Goal: Task Accomplishment & Management: Complete application form

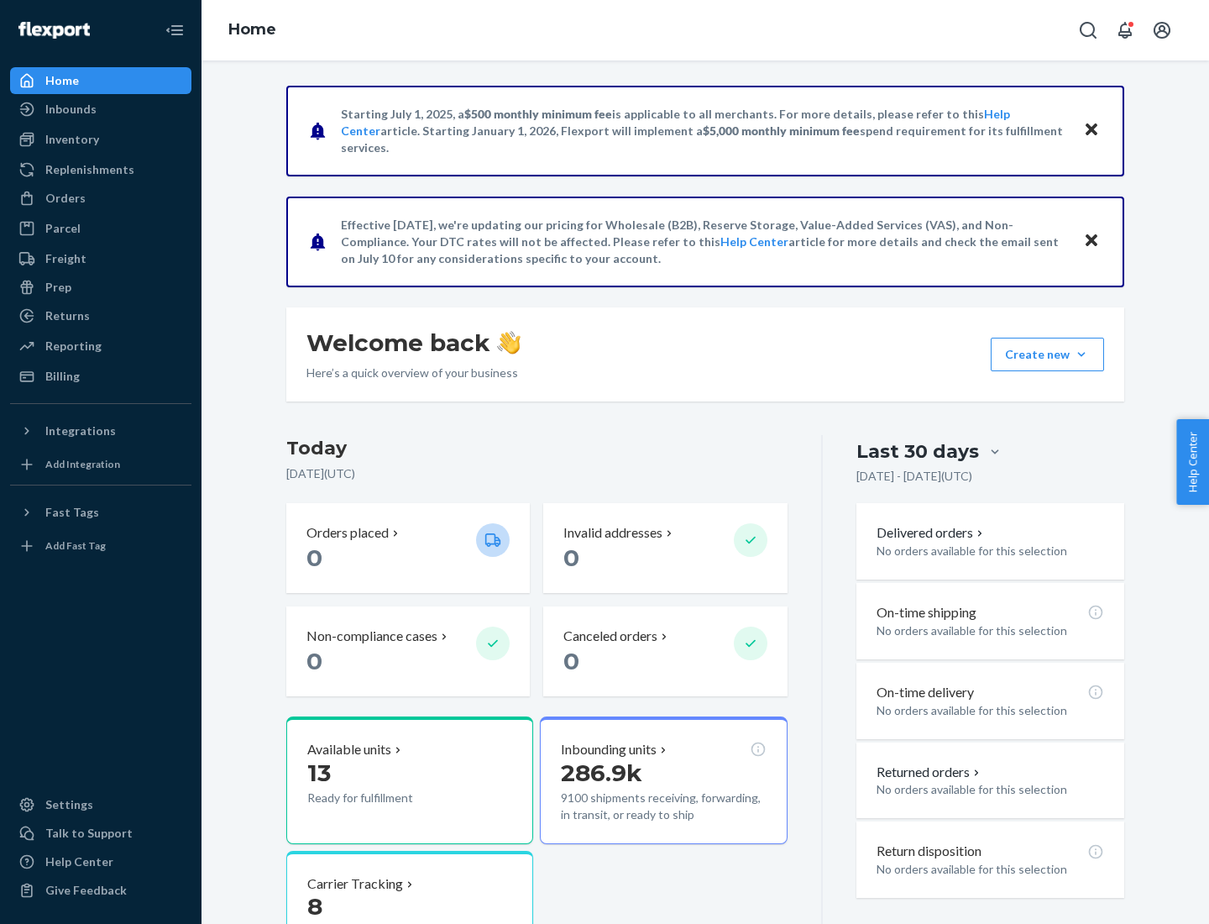
click at [1081, 354] on button "Create new Create new inbound Create new order Create new product" at bounding box center [1047, 355] width 113 height 34
click at [101, 109] on div "Inbounds" at bounding box center [101, 109] width 178 height 24
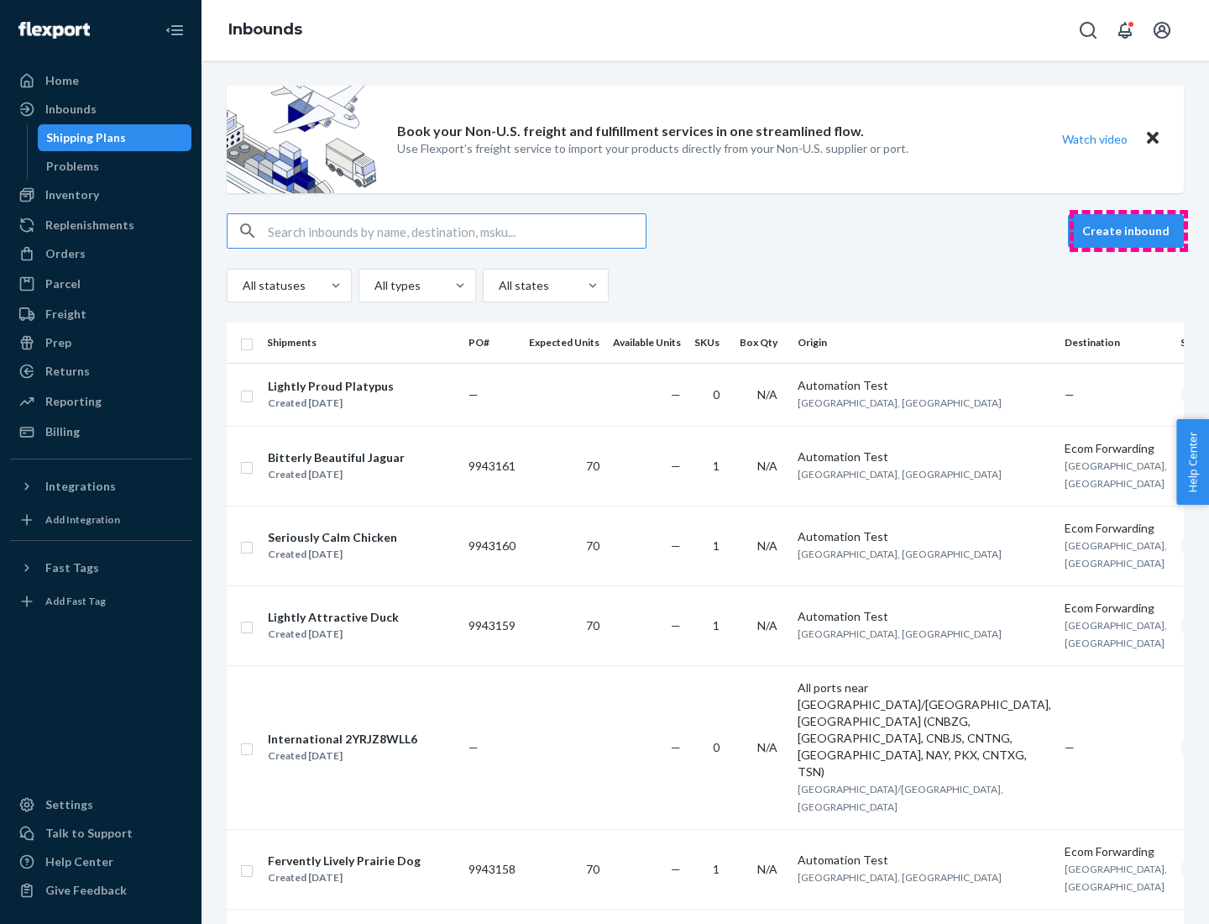
click at [1128, 231] on button "Create inbound" at bounding box center [1126, 231] width 116 height 34
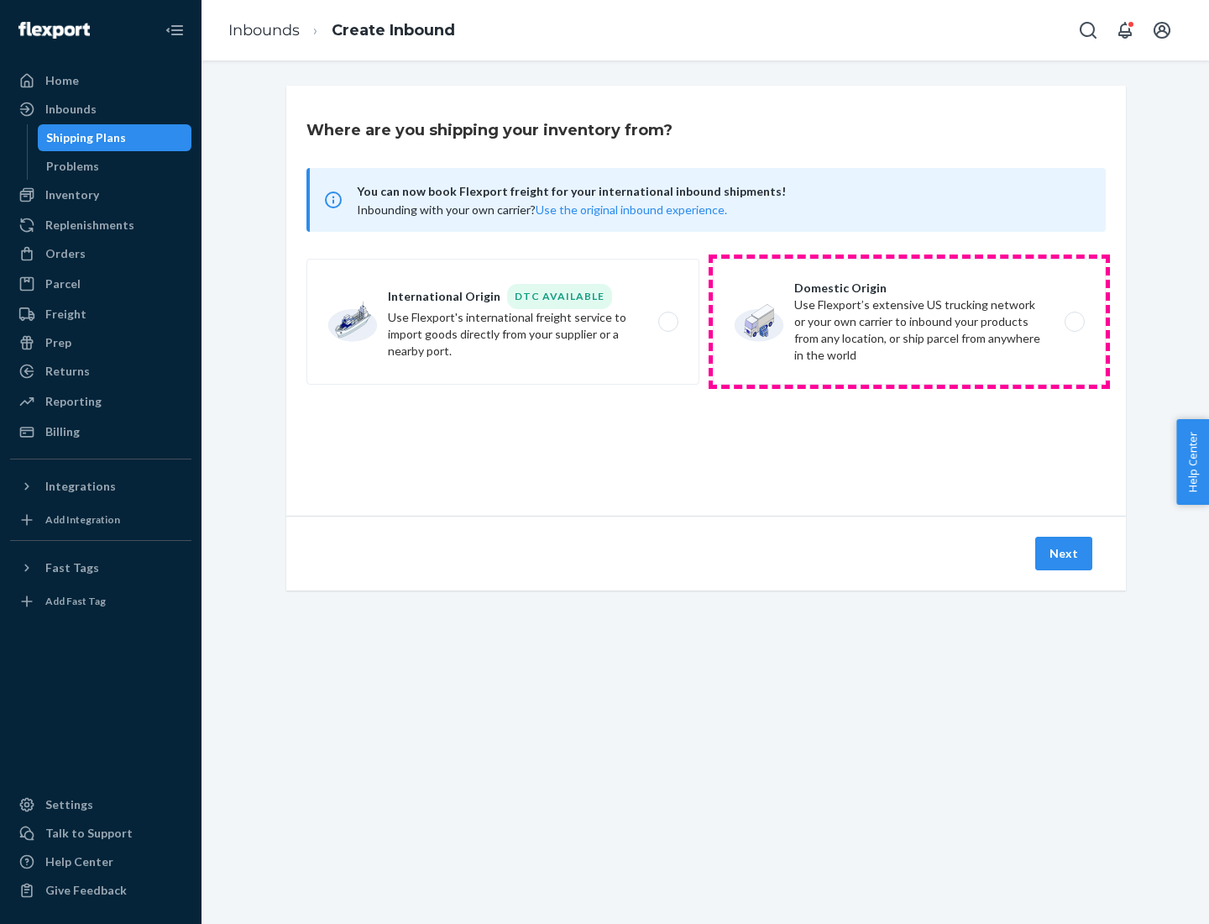
click at [909, 322] on label "Domestic Origin Use Flexport’s extensive US trucking network or your own carrie…" at bounding box center [909, 322] width 393 height 126
click at [1074, 322] on input "Domestic Origin Use Flexport’s extensive US trucking network or your own carrie…" at bounding box center [1079, 322] width 11 height 11
radio input "true"
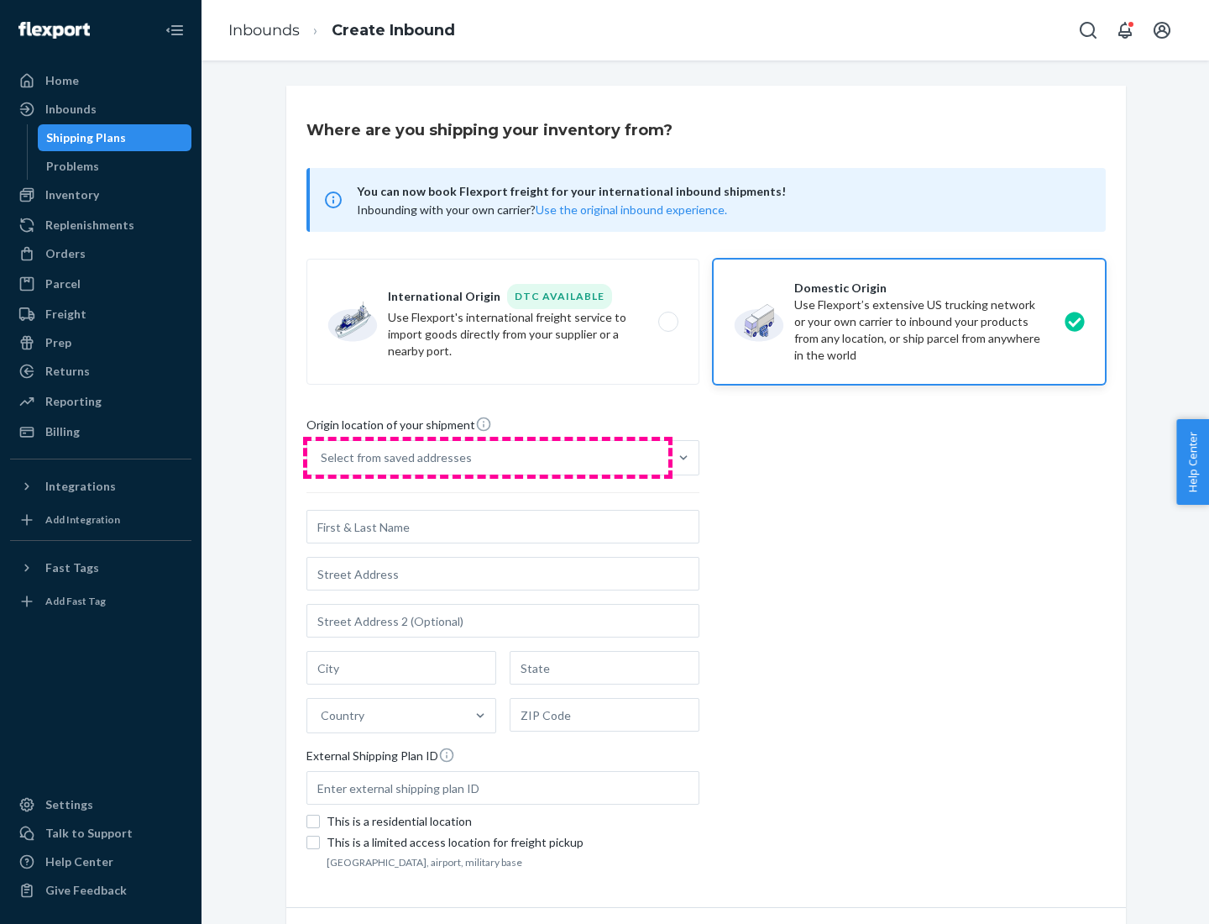
click at [488, 458] on div "Select from saved addresses" at bounding box center [487, 458] width 361 height 34
click at [322, 458] on input "Select from saved addresses" at bounding box center [322, 457] width 2 height 17
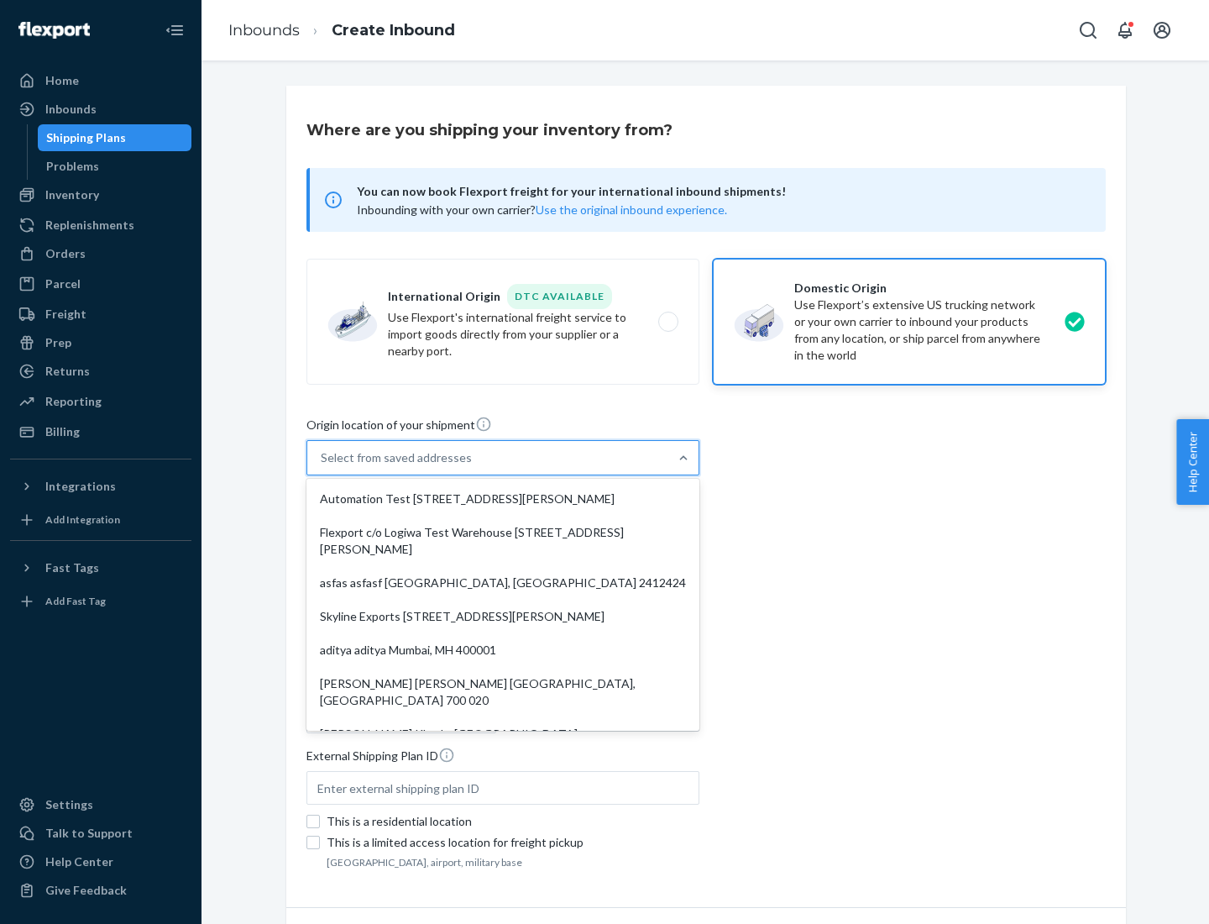
scroll to position [7, 0]
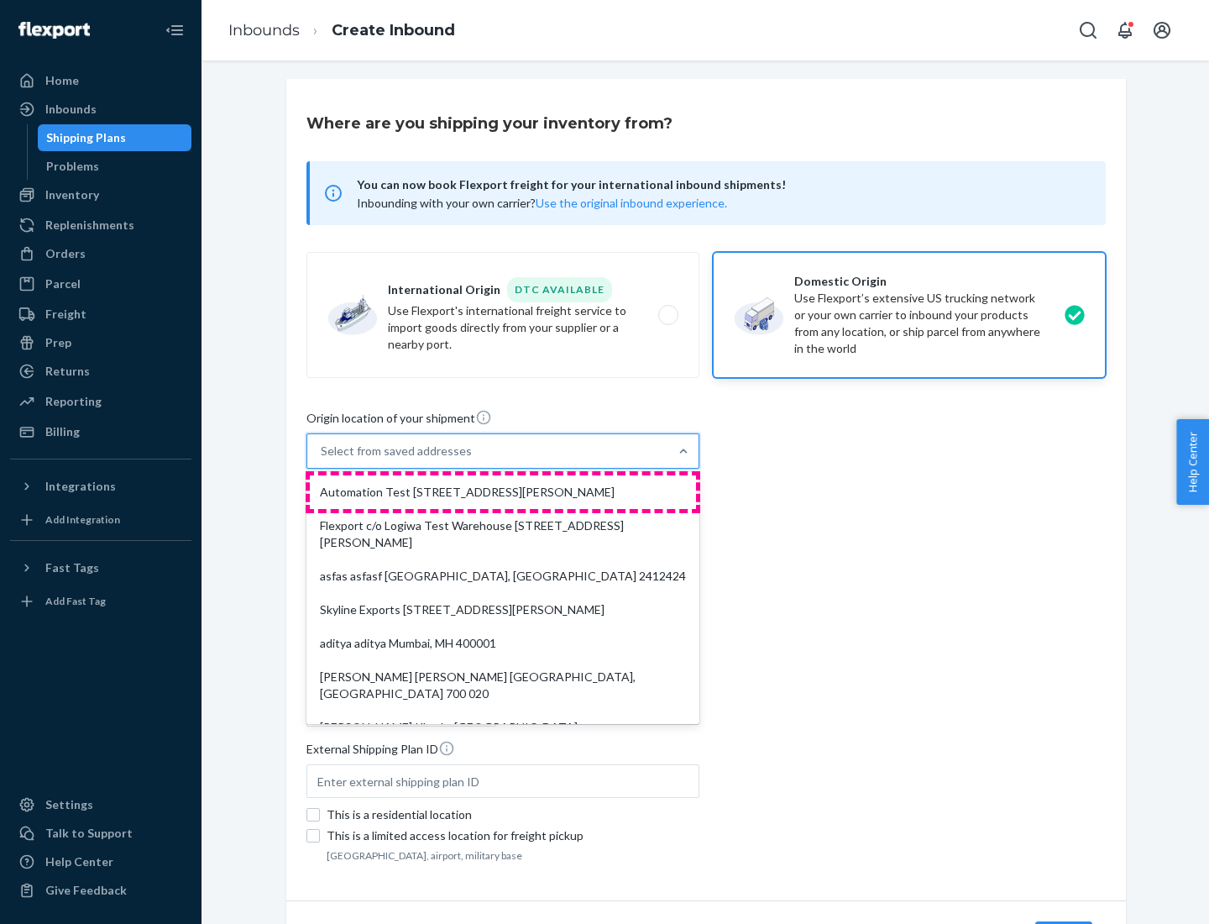
click at [503, 492] on div "Automation Test [STREET_ADDRESS][PERSON_NAME]" at bounding box center [503, 492] width 386 height 34
click at [322, 459] on input "option Automation Test [STREET_ADDRESS][PERSON_NAME]. 9 results available. Use …" at bounding box center [322, 450] width 2 height 17
type input "Automation Test"
type input "9th Floor"
type input "[GEOGRAPHIC_DATA]"
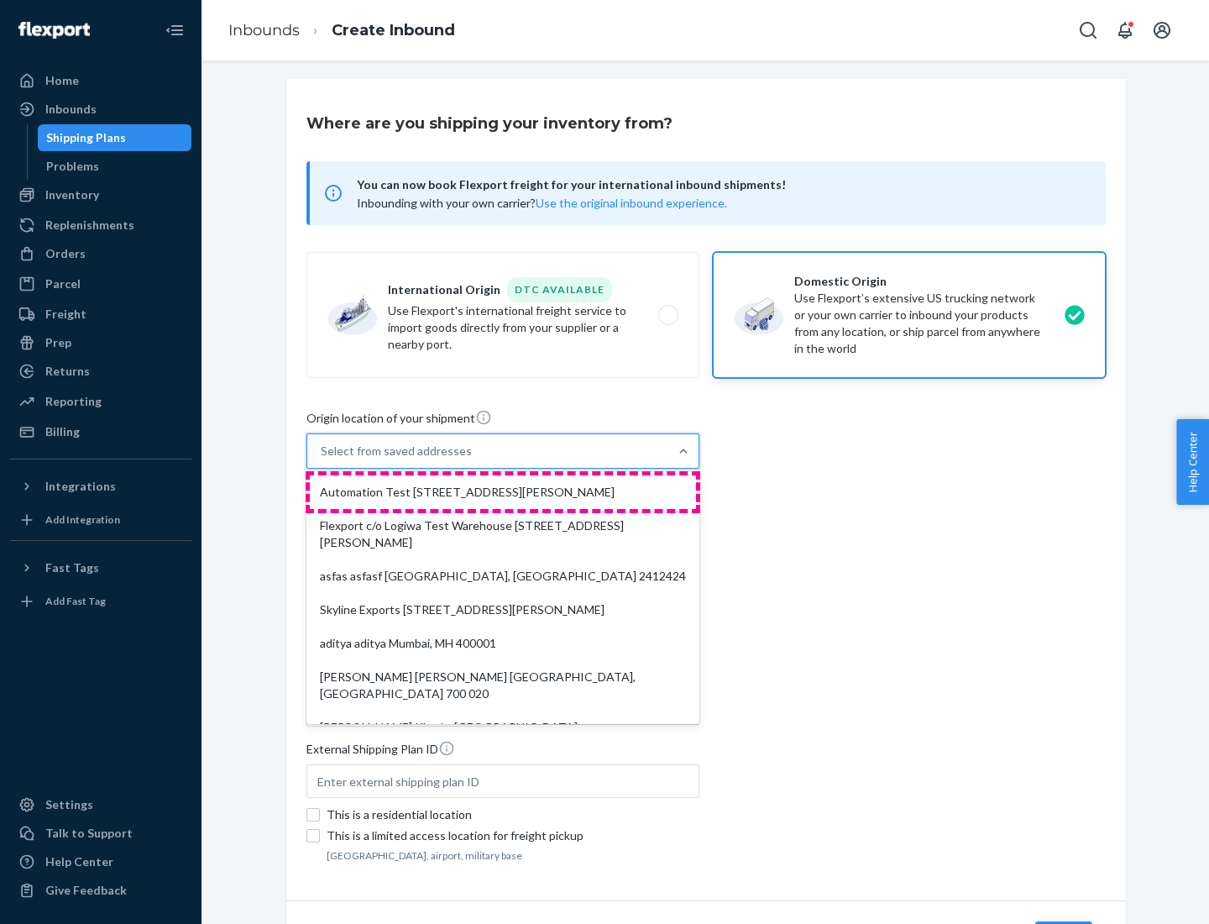
type input "CA"
type input "94104"
type input "[STREET_ADDRESS][PERSON_NAME]"
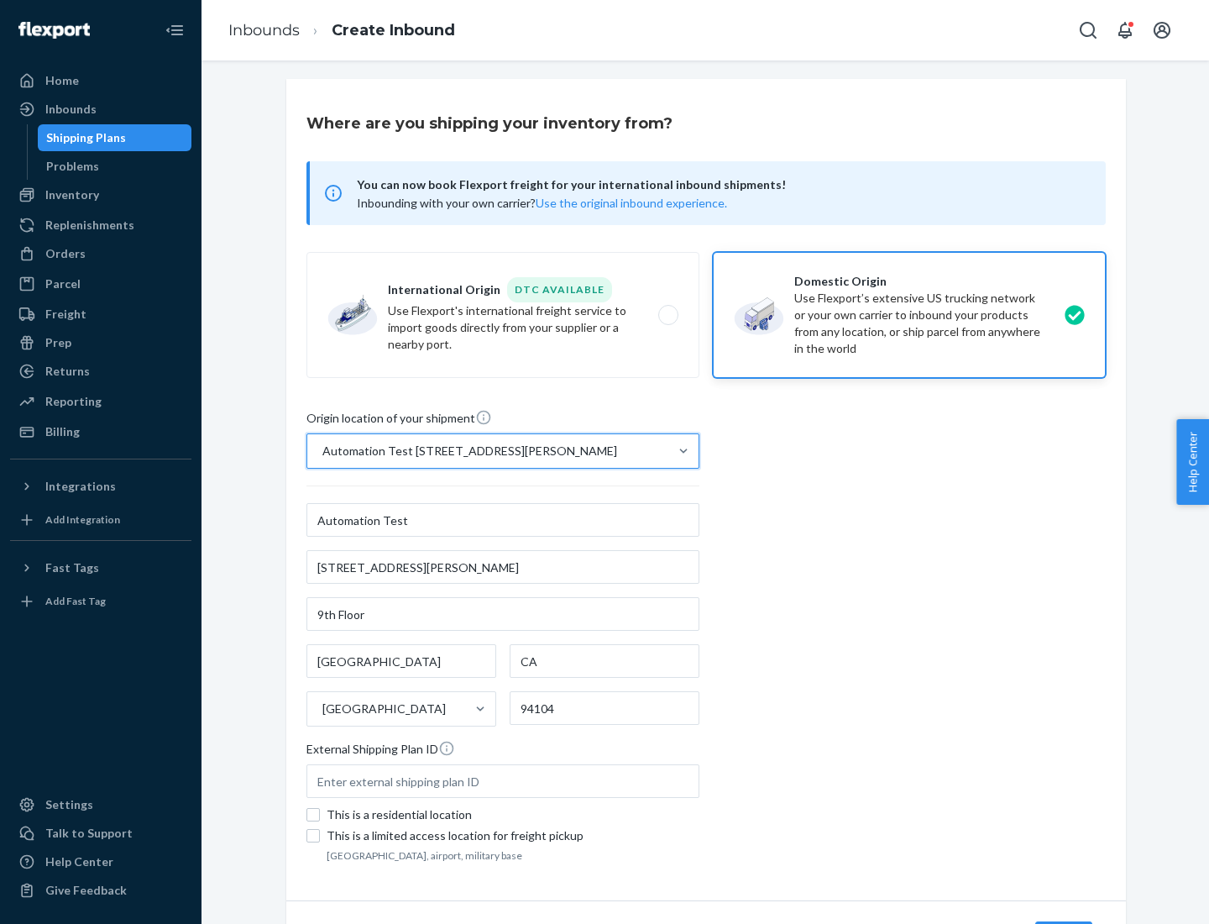
scroll to position [98, 0]
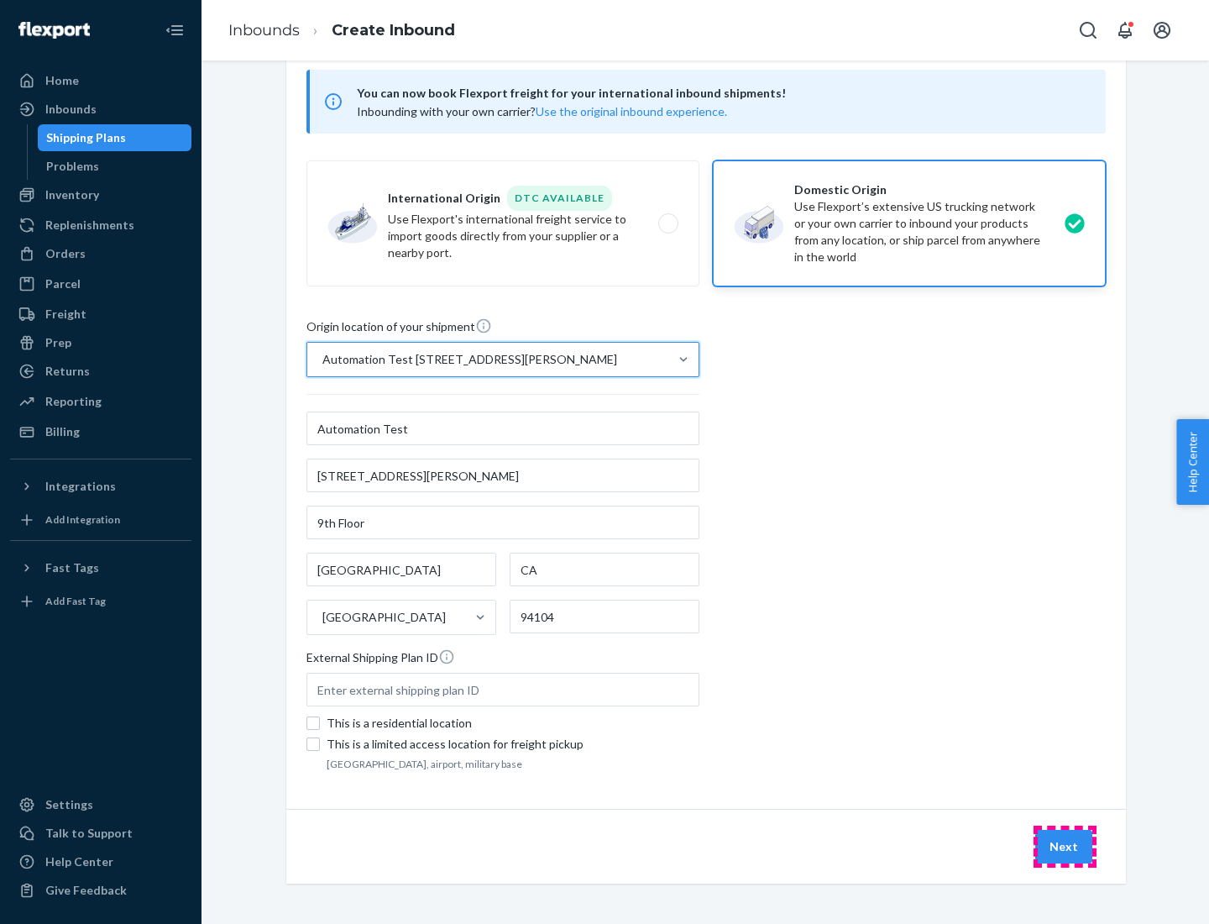
click at [1065, 846] on button "Next" at bounding box center [1063, 847] width 57 height 34
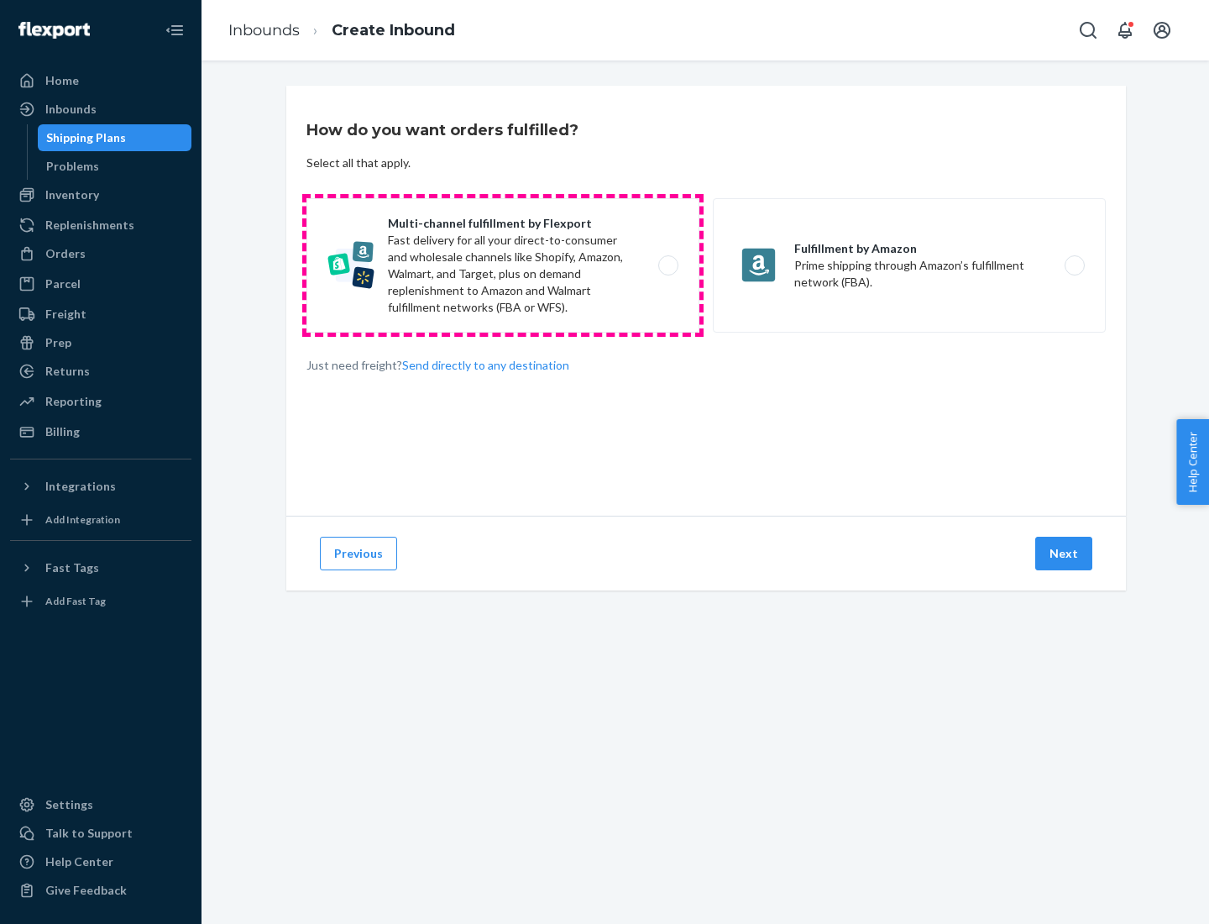
click at [503, 265] on label "Multi-channel fulfillment by Flexport Fast delivery for all your direct-to-cons…" at bounding box center [502, 265] width 393 height 134
click at [668, 265] on input "Multi-channel fulfillment by Flexport Fast delivery for all your direct-to-cons…" at bounding box center [673, 265] width 11 height 11
radio input "true"
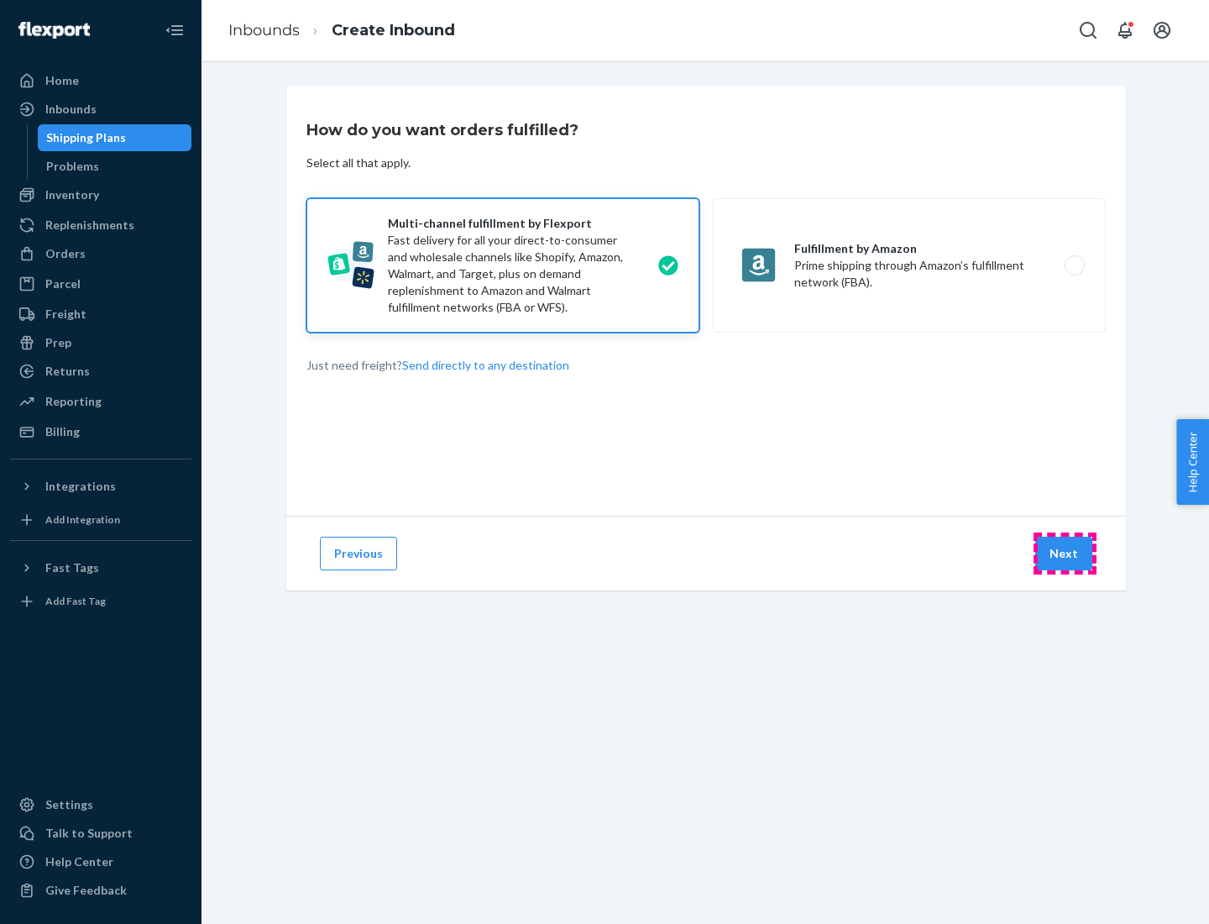
click at [1065, 553] on button "Next" at bounding box center [1063, 554] width 57 height 34
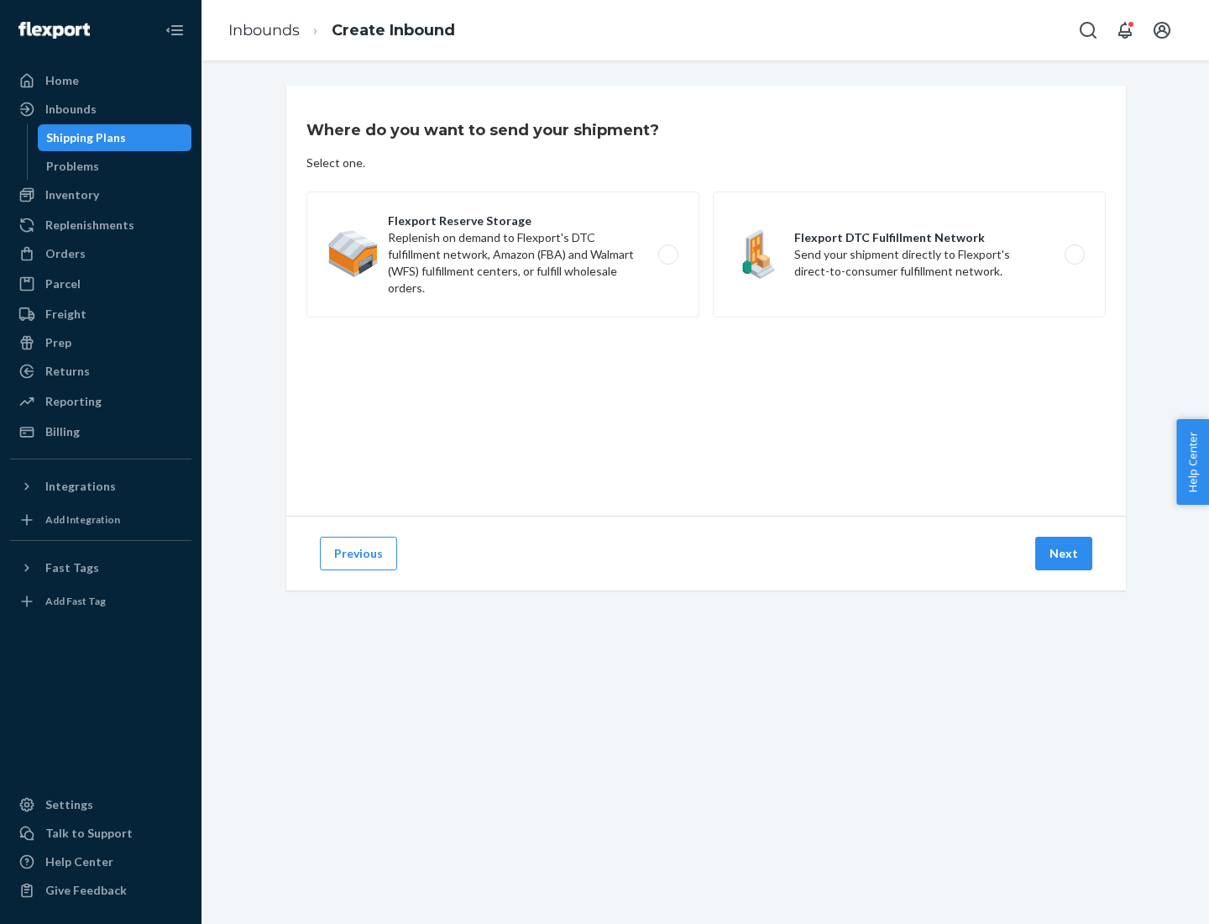
click at [909, 254] on label "Flexport DTC Fulfillment Network Send your shipment directly to Flexport's dire…" at bounding box center [909, 254] width 393 height 126
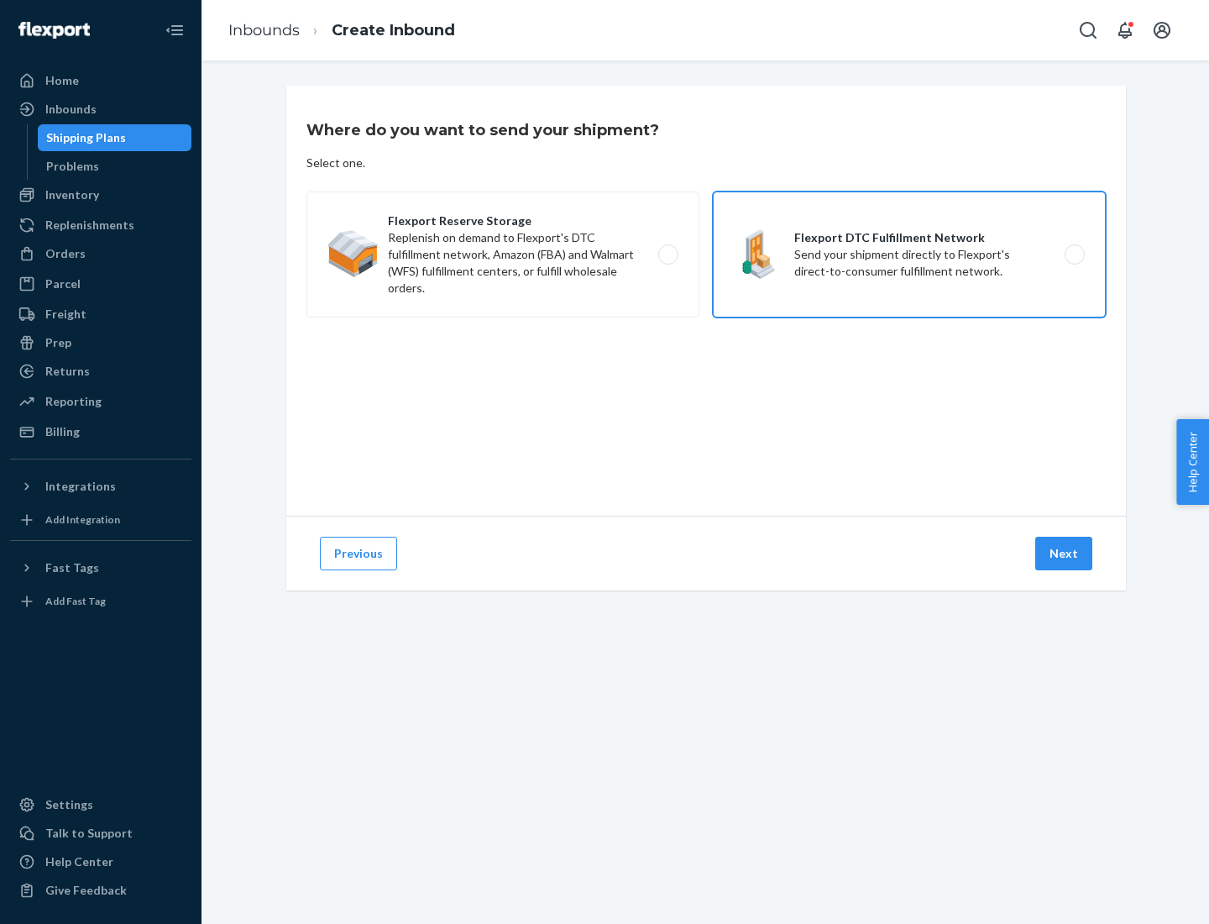
click at [1074, 254] on input "Flexport DTC Fulfillment Network Send your shipment directly to Flexport's dire…" at bounding box center [1079, 254] width 11 height 11
radio input "true"
click at [1065, 553] on button "Next" at bounding box center [1063, 554] width 57 height 34
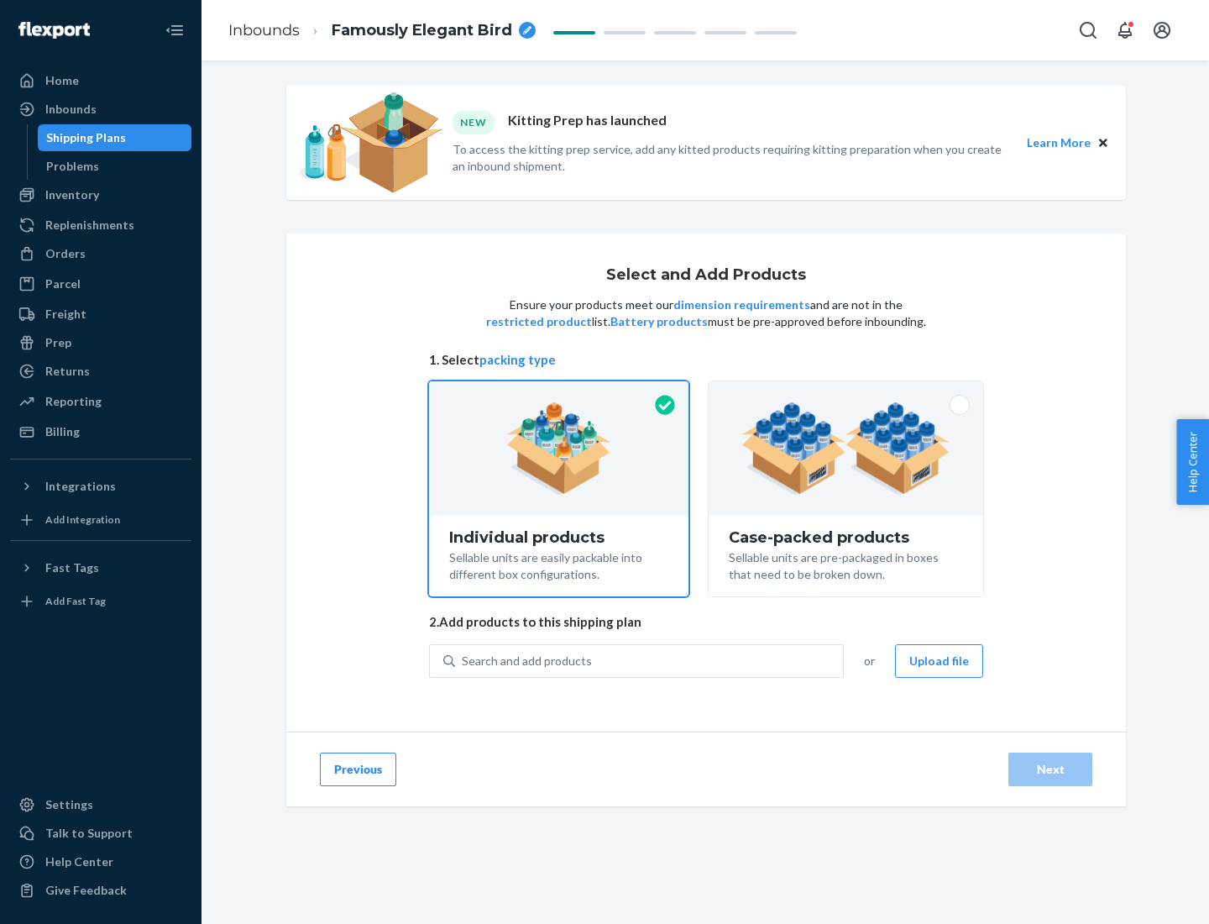
click at [846, 448] on img at bounding box center [845, 448] width 209 height 92
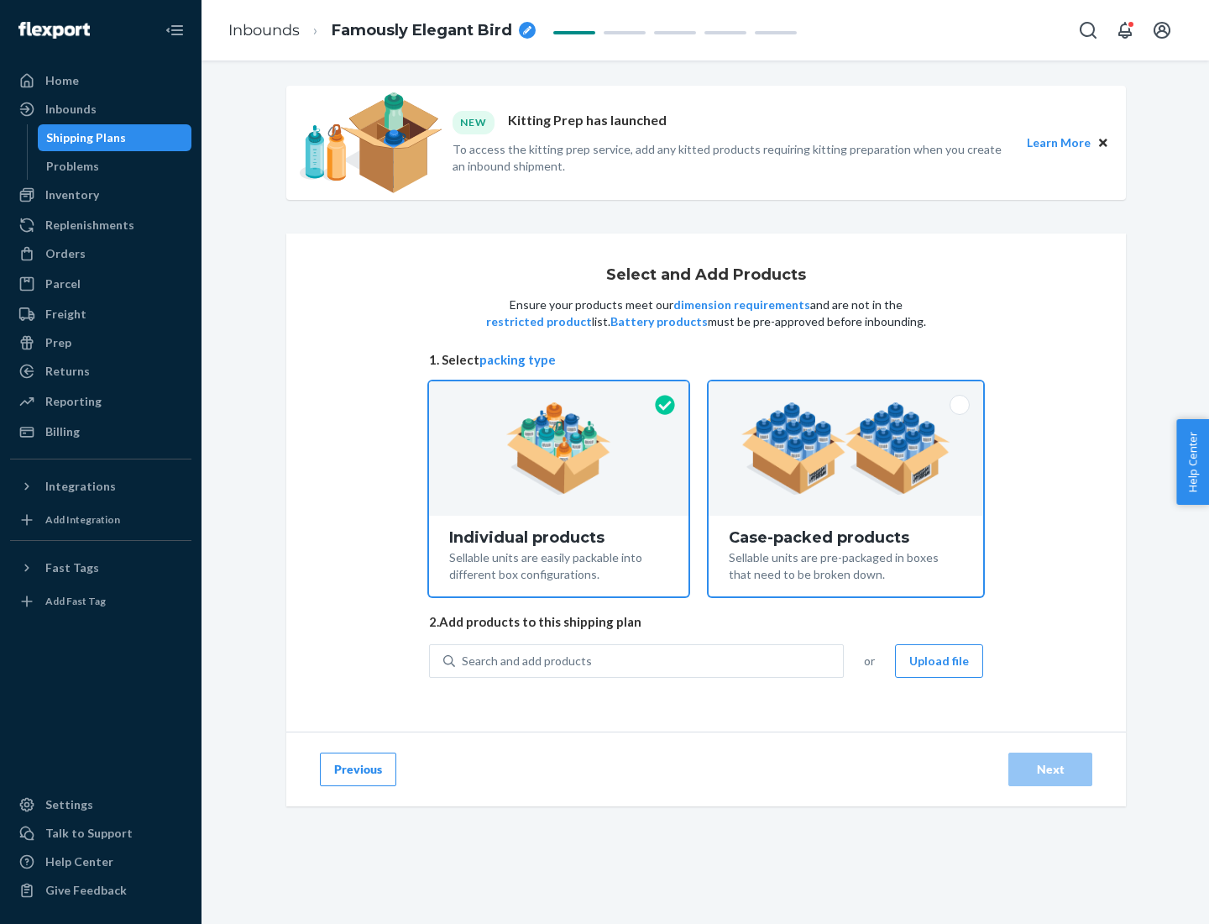
click at [846, 392] on input "Case-packed products Sellable units are pre-packaged in boxes that need to be b…" at bounding box center [845, 386] width 11 height 11
radio input "true"
radio input "false"
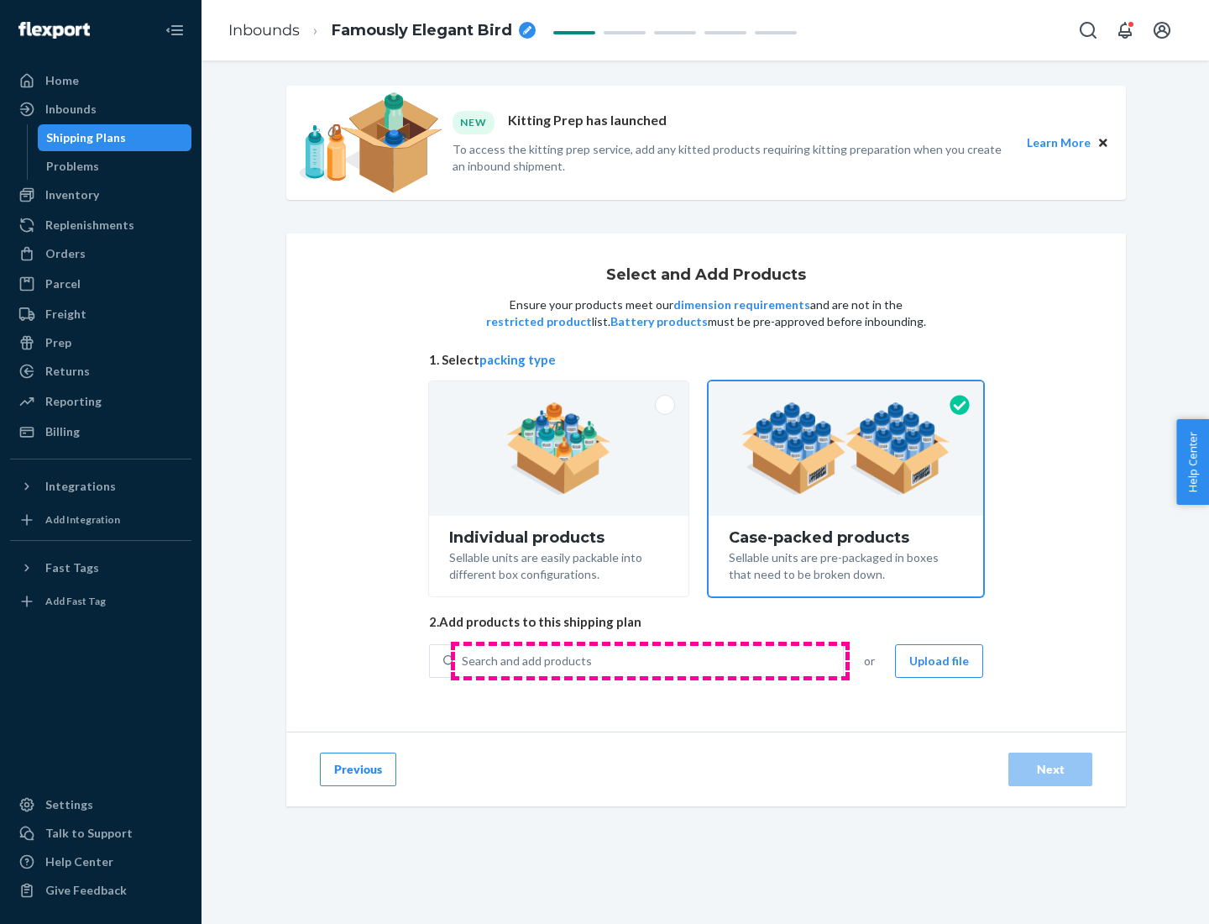
click at [650, 660] on div "Search and add products" at bounding box center [649, 661] width 388 height 30
click at [463, 660] on input "Search and add products" at bounding box center [463, 660] width 2 height 17
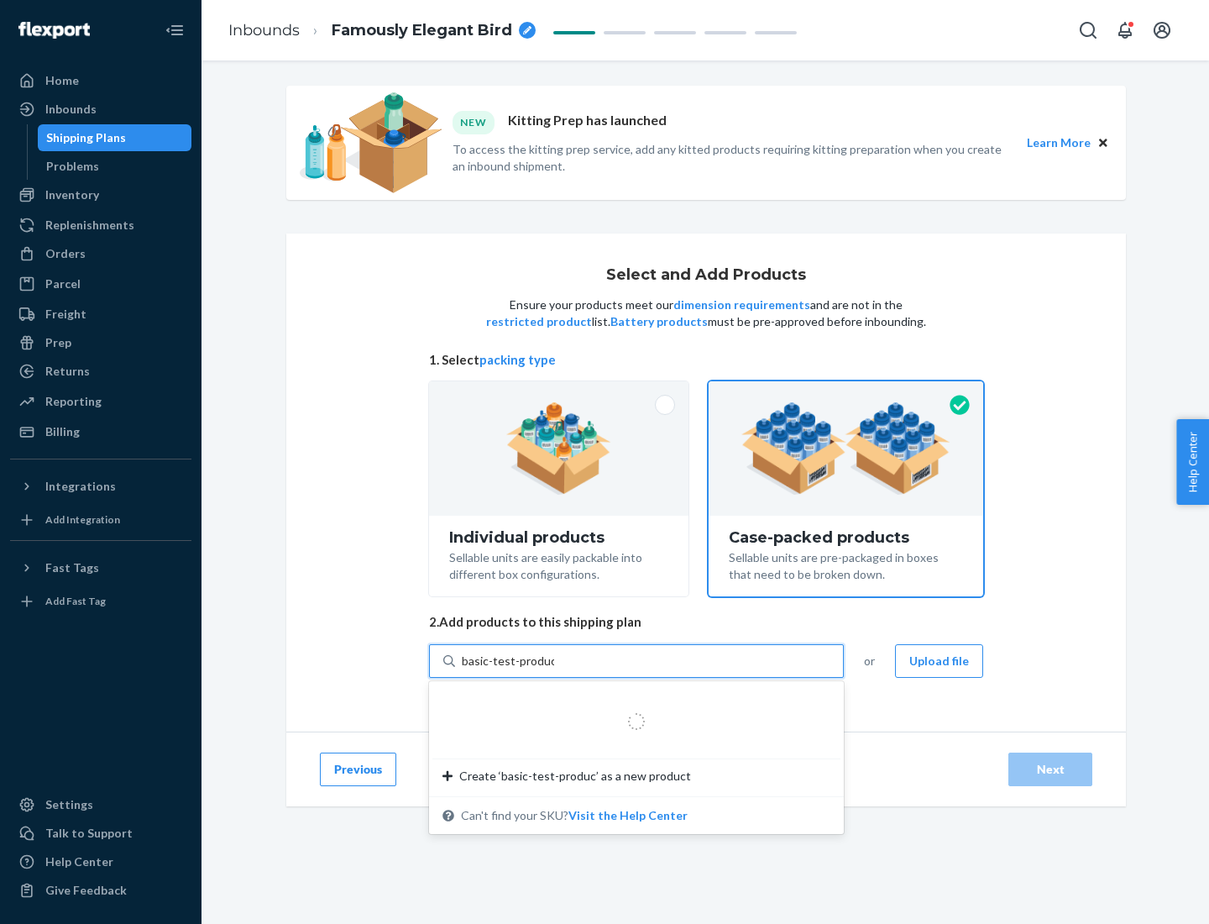
type input "basic-test-product-1"
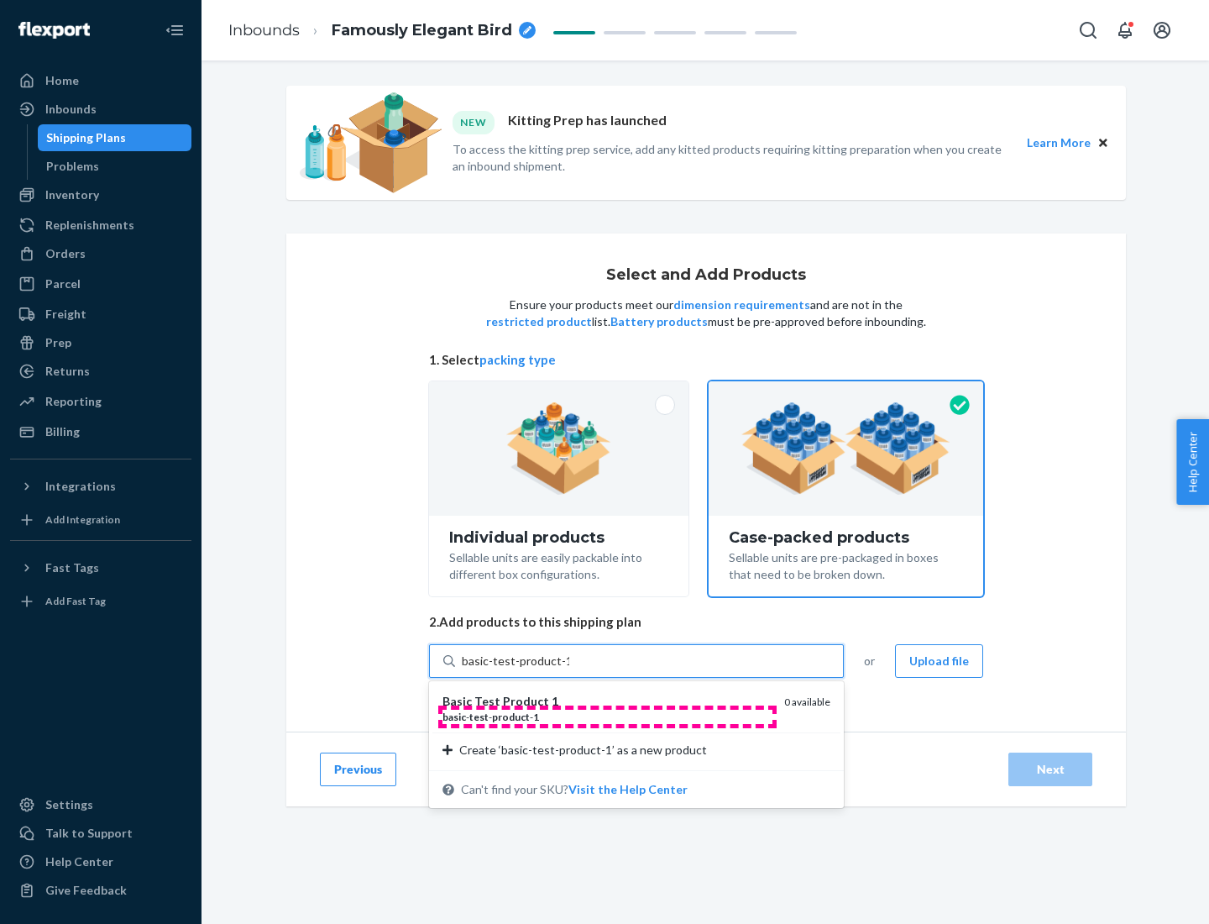
click at [607, 716] on div "basic - test - product - 1" at bounding box center [606, 716] width 328 height 14
click at [569, 669] on input "basic-test-product-1" at bounding box center [515, 660] width 107 height 17
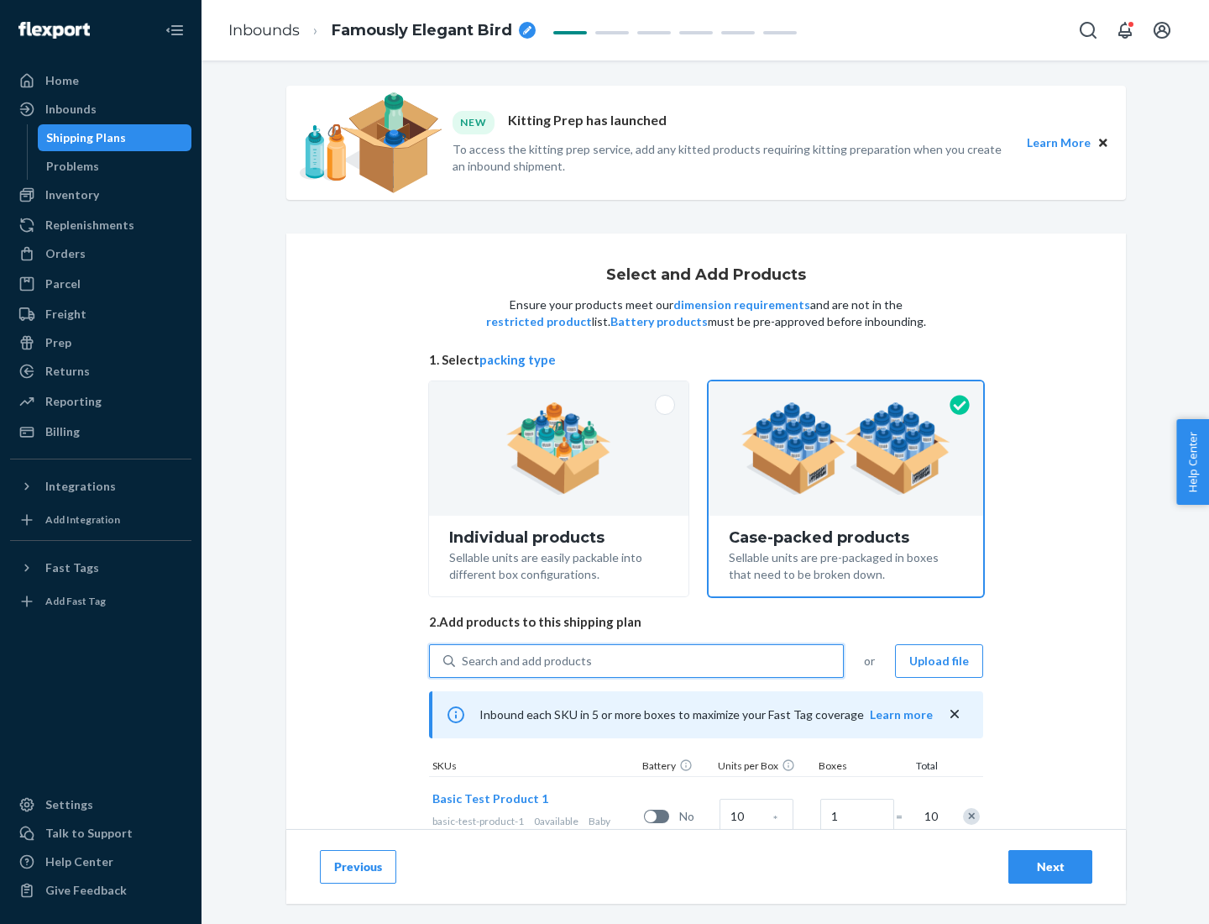
scroll to position [60, 0]
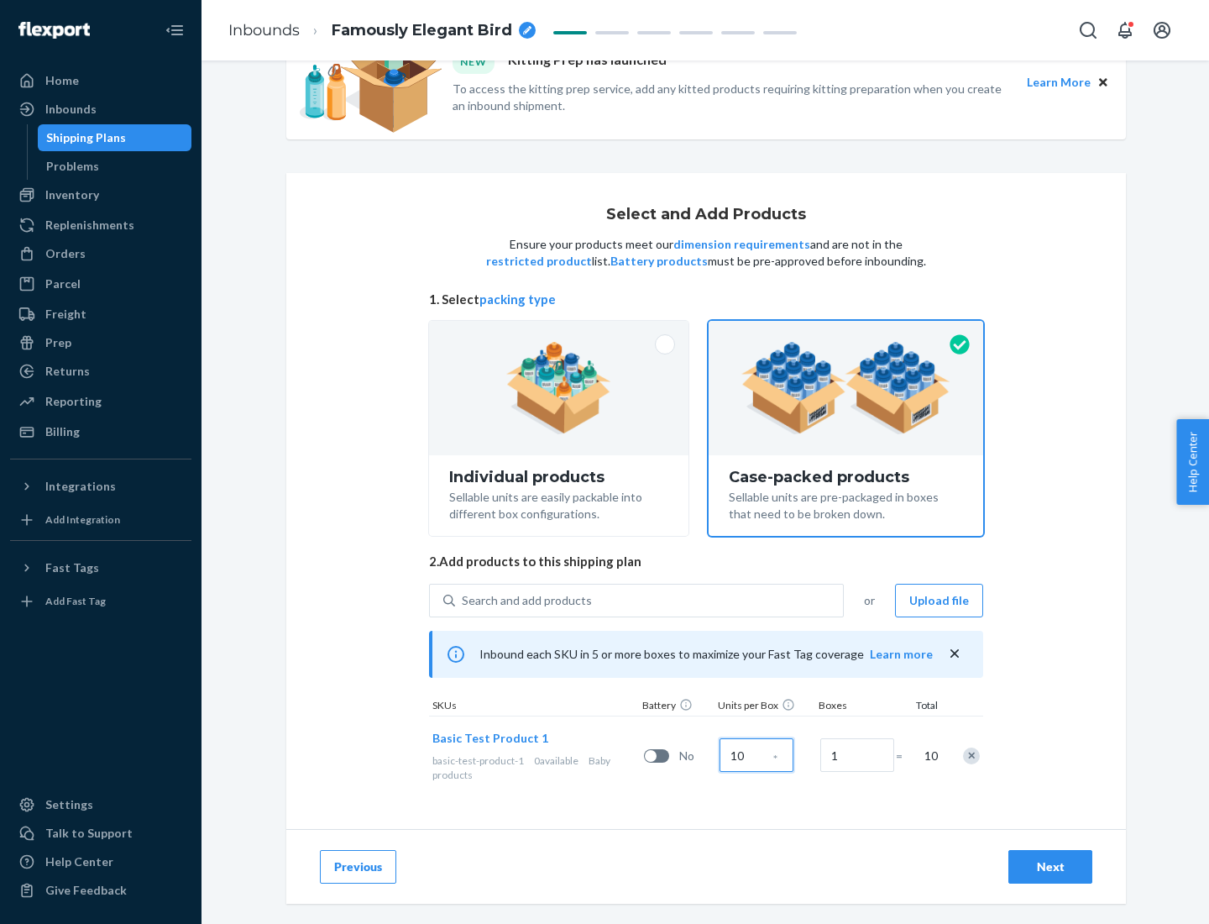
type input "10"
type input "7"
click at [1050, 866] on div "Next" at bounding box center [1050, 866] width 55 height 17
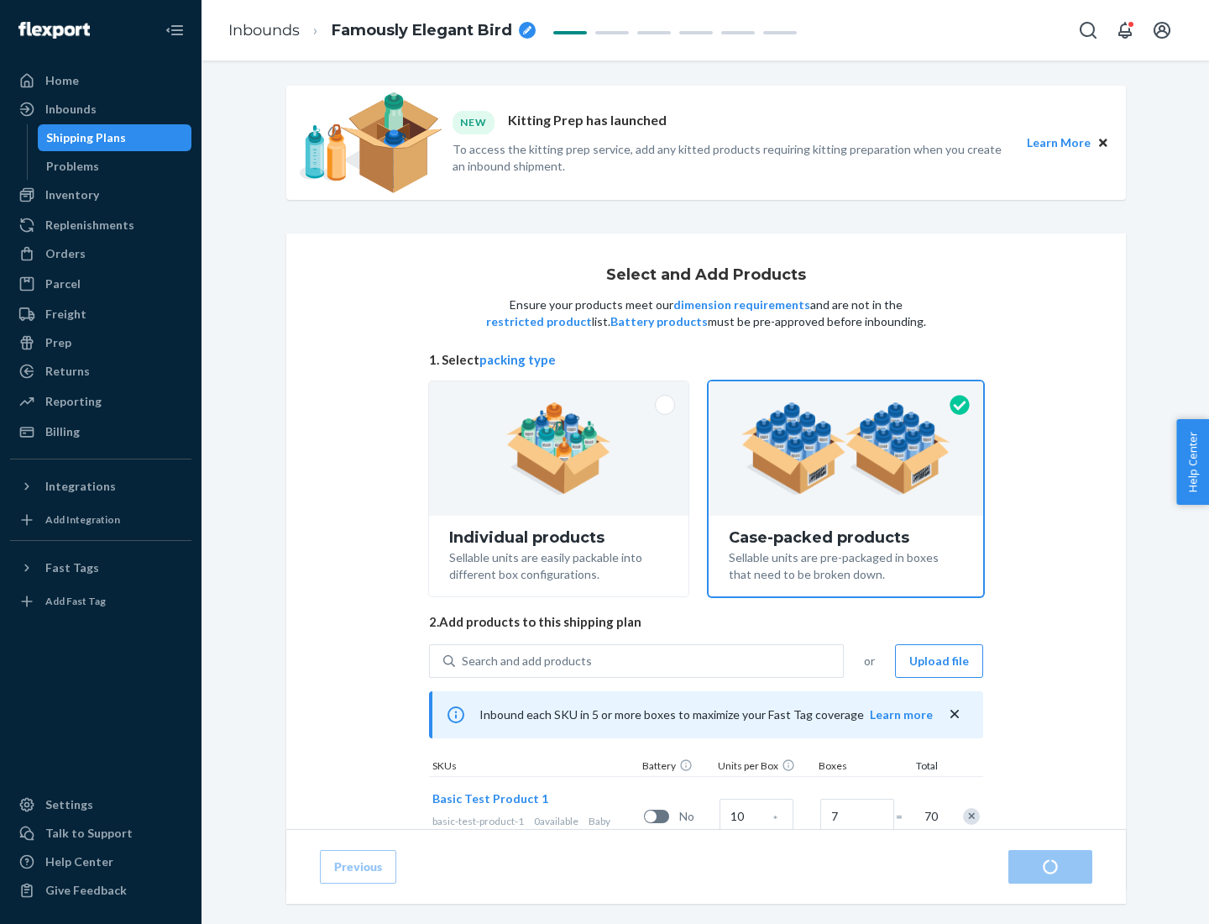
radio input "true"
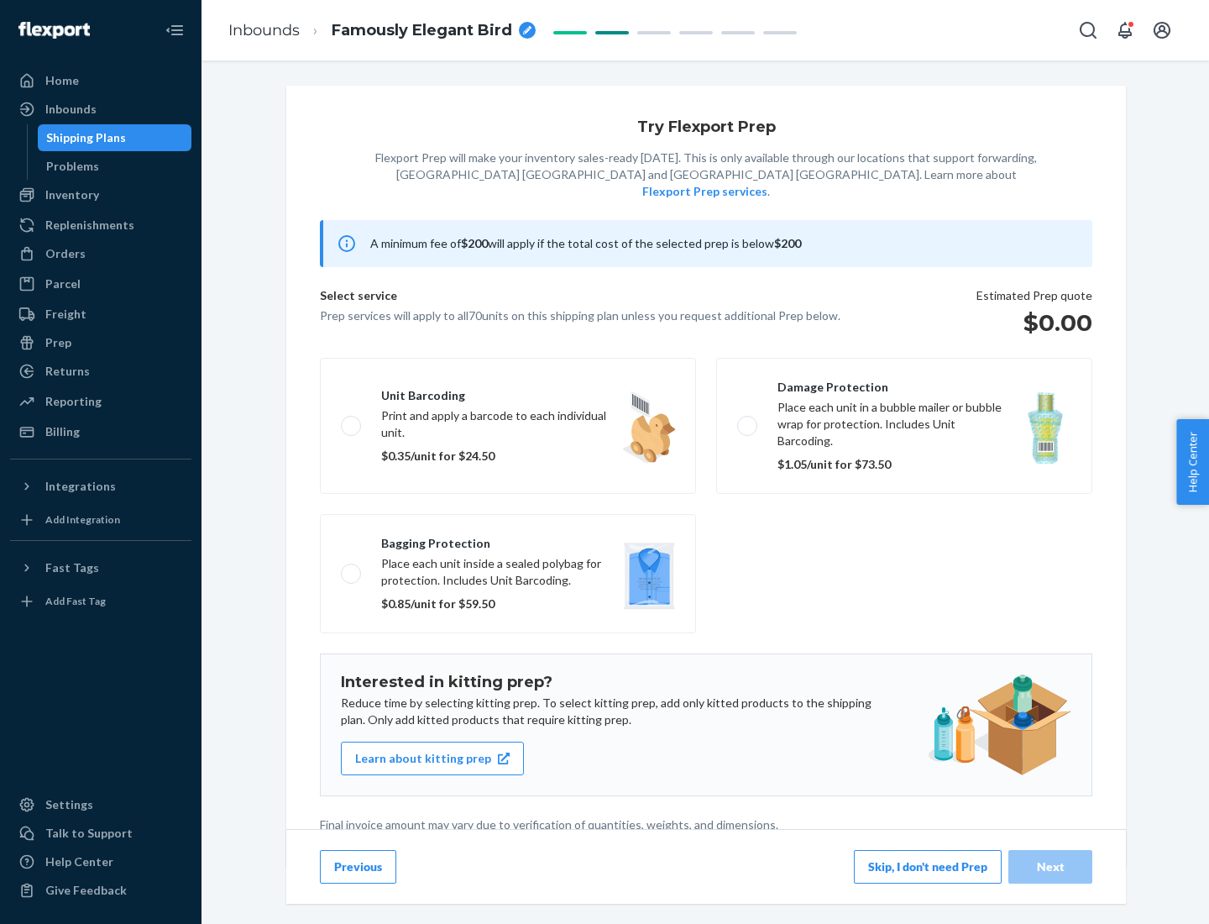
scroll to position [4, 0]
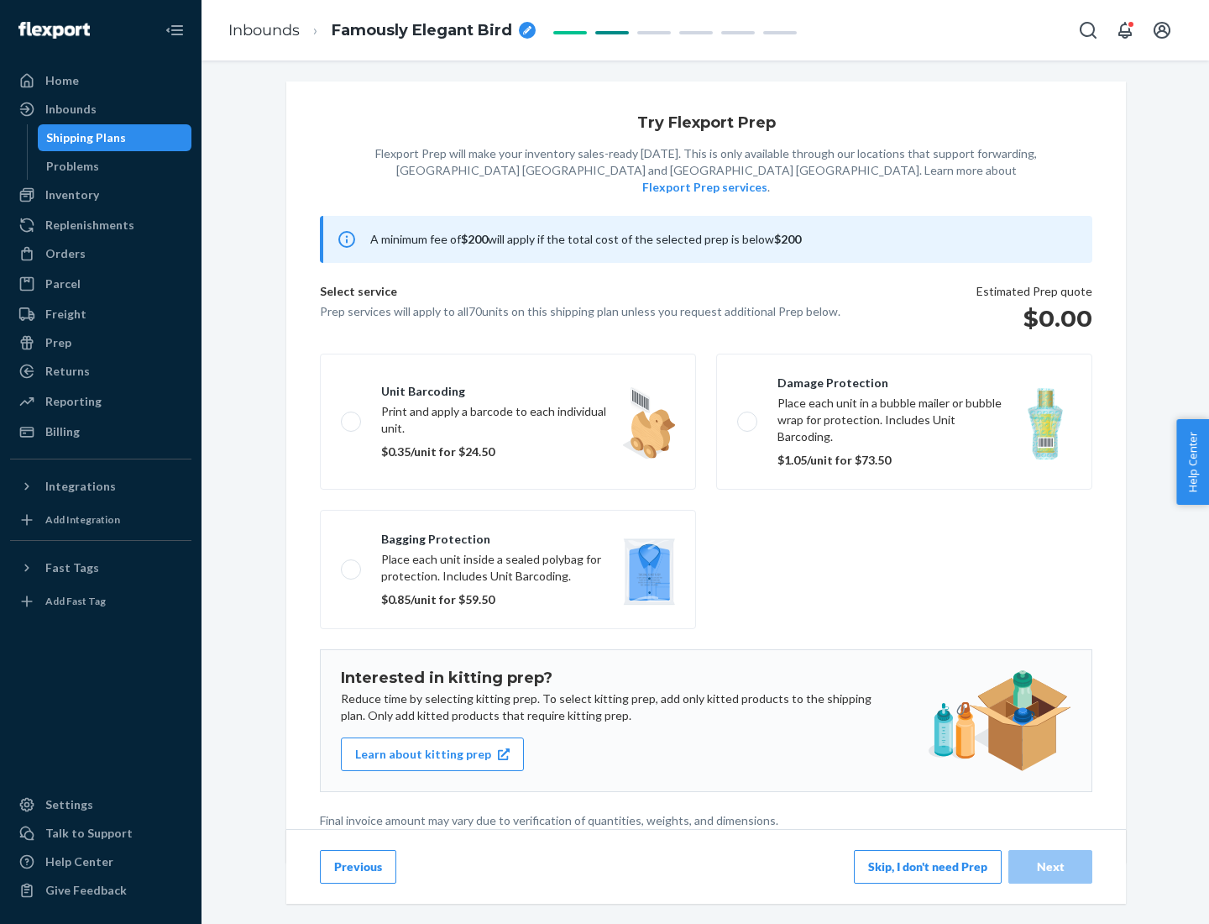
click at [928, 866] on button "Skip, I don't need Prep" at bounding box center [928, 867] width 148 height 34
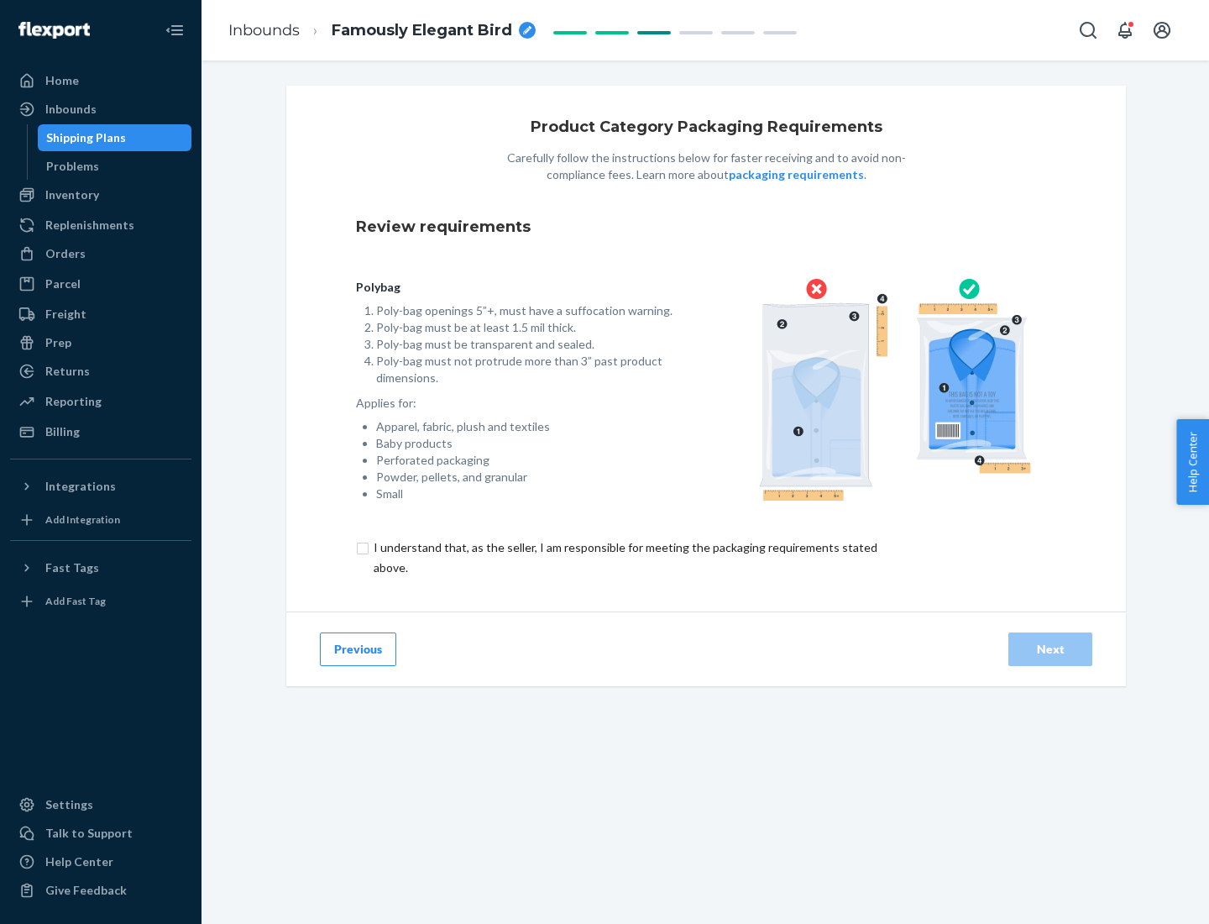
click at [624, 557] on input "checkbox" at bounding box center [635, 557] width 558 height 40
checkbox input "true"
click at [1050, 648] on div "Next" at bounding box center [1050, 649] width 55 height 17
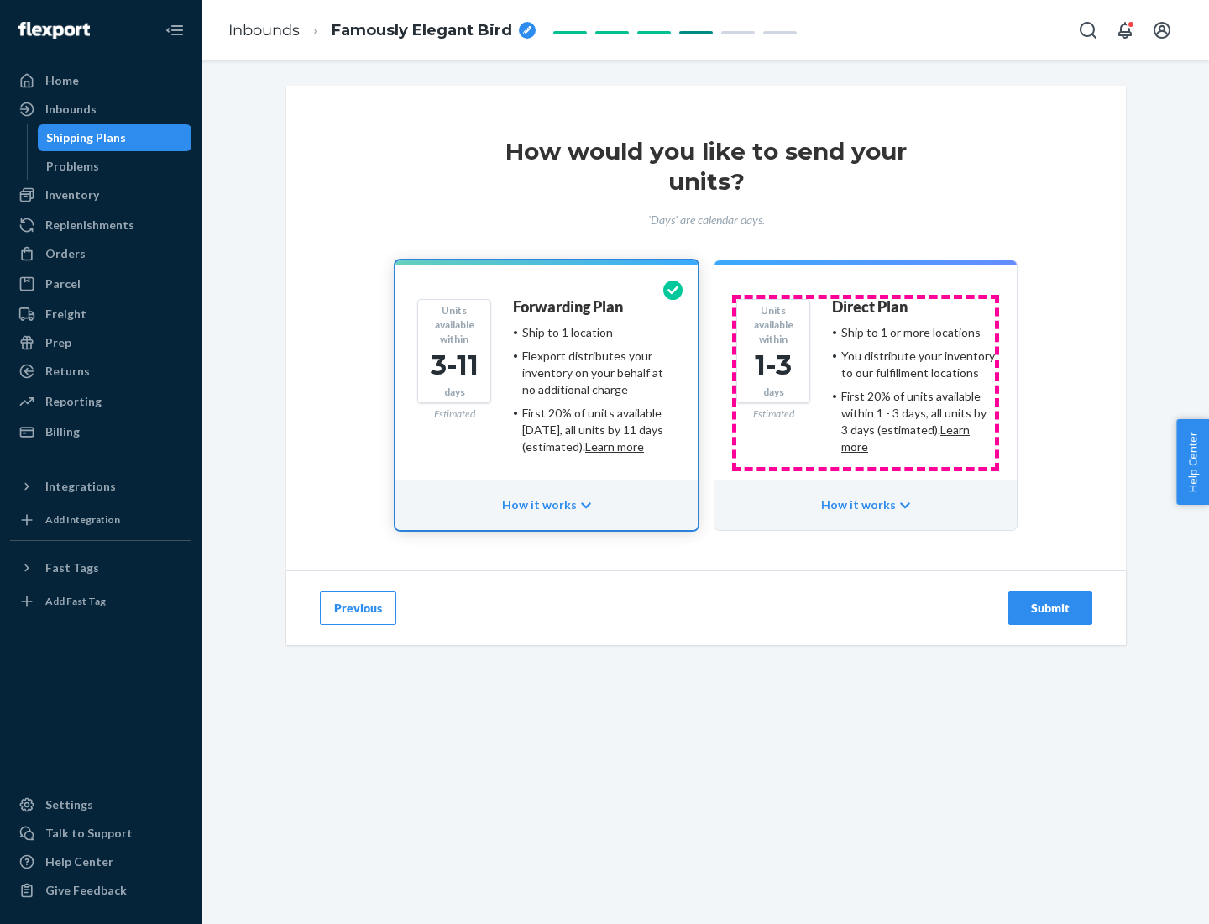
click at [866, 383] on ul "Ship to 1 or more locations You distribute your inventory to our fulfillment lo…" at bounding box center [913, 389] width 163 height 131
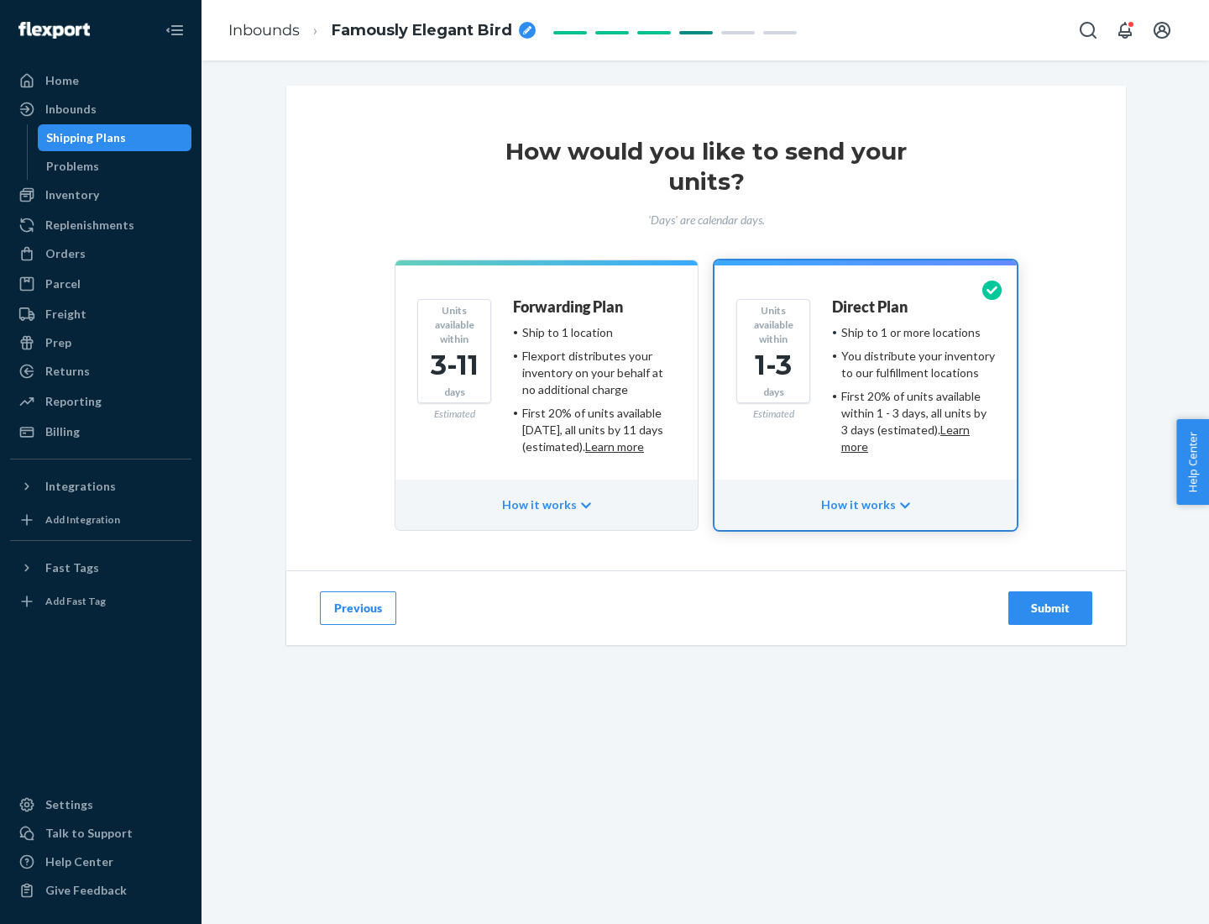
click at [1050, 608] on div "Submit" at bounding box center [1050, 607] width 55 height 17
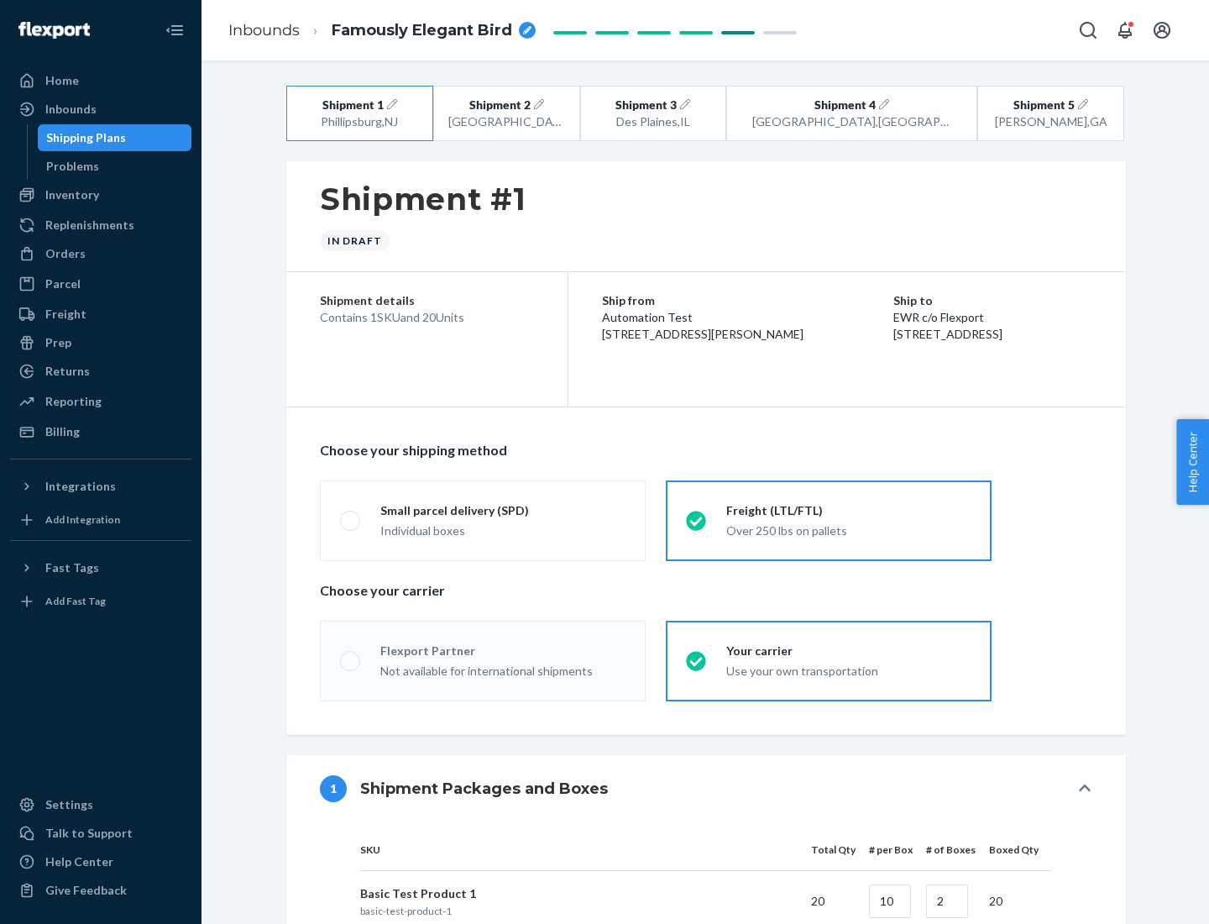
radio input "true"
radio input "false"
radio input "true"
radio input "false"
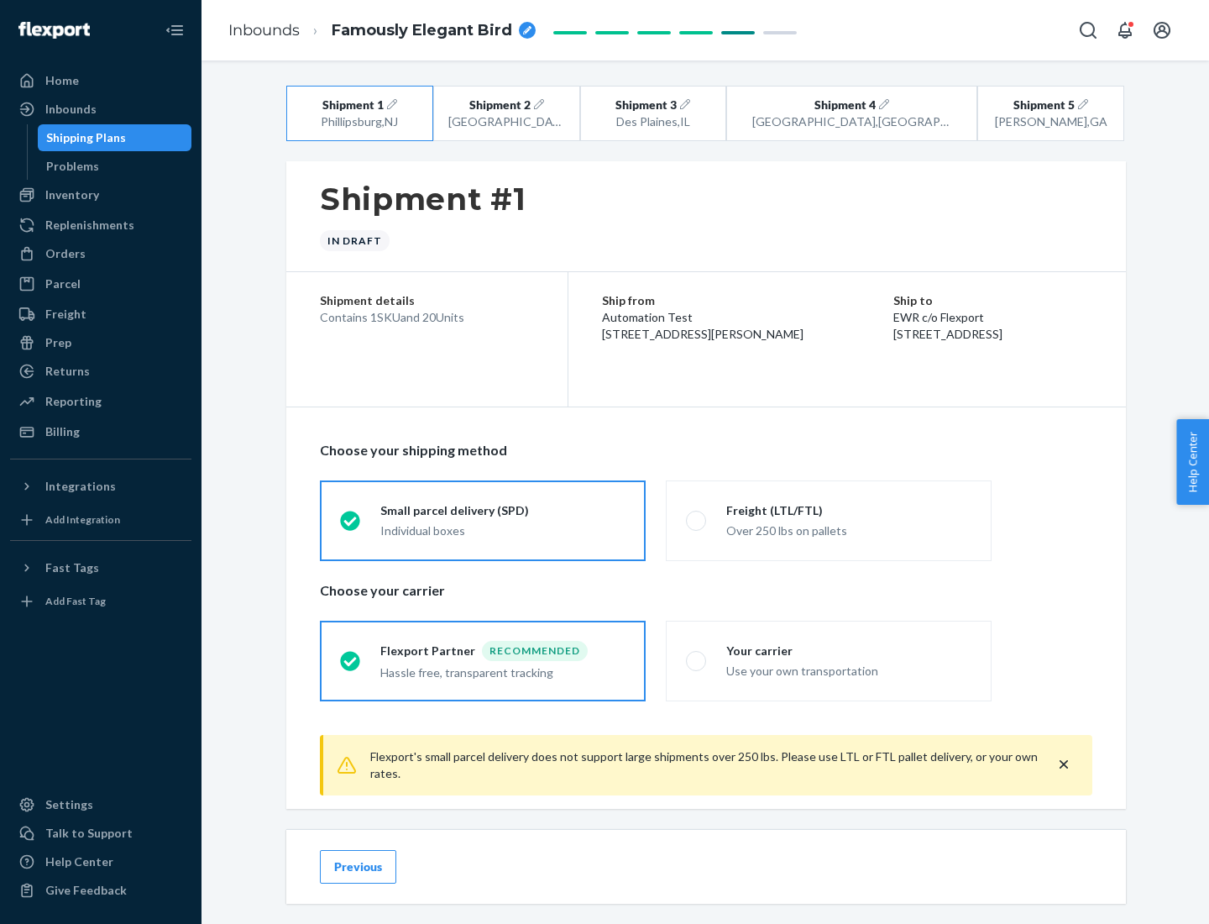
scroll to position [18, 0]
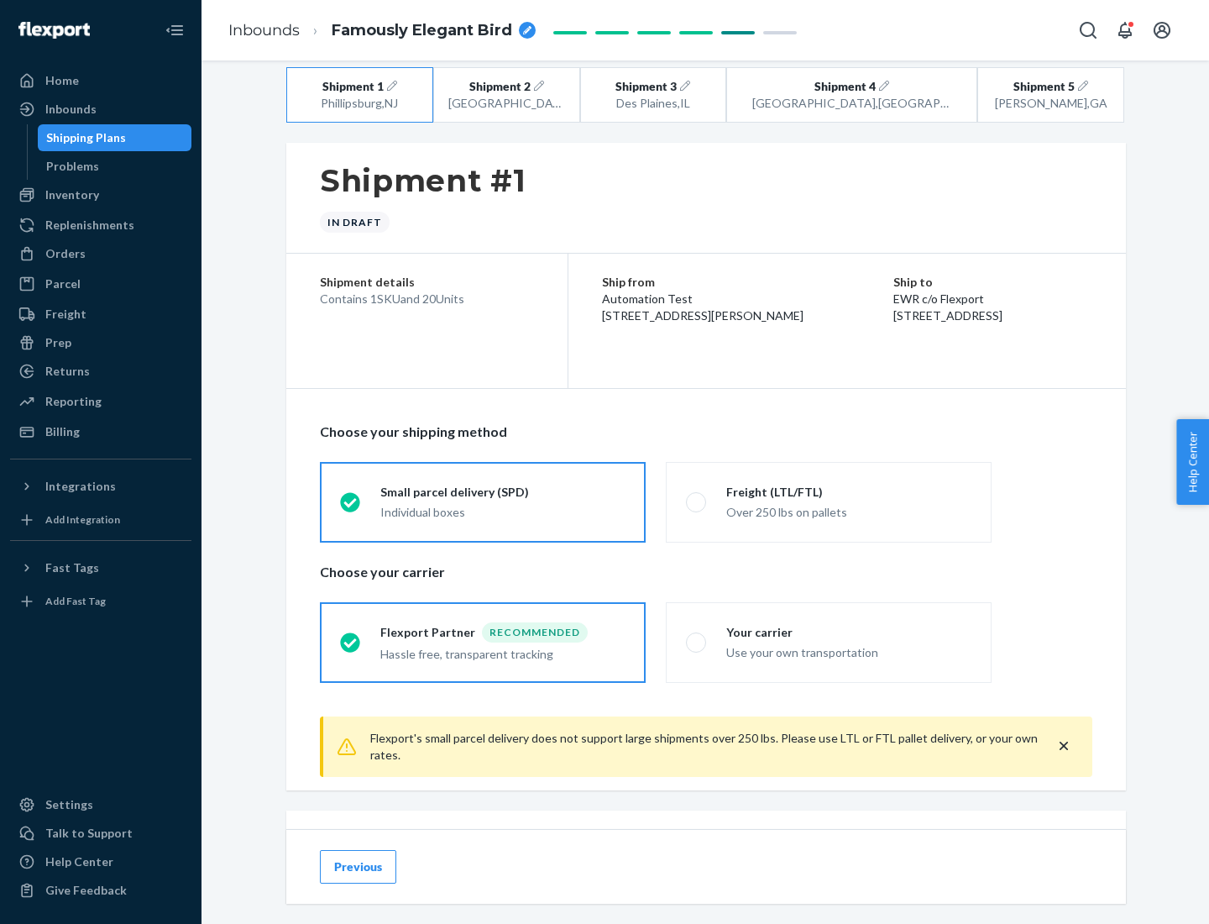
click at [849, 491] on div "Freight (LTL/FTL)" at bounding box center [848, 492] width 245 height 17
click at [697, 496] on input "Freight (LTL/FTL) Over 250 lbs on pallets" at bounding box center [691, 501] width 11 height 11
radio input "true"
radio input "false"
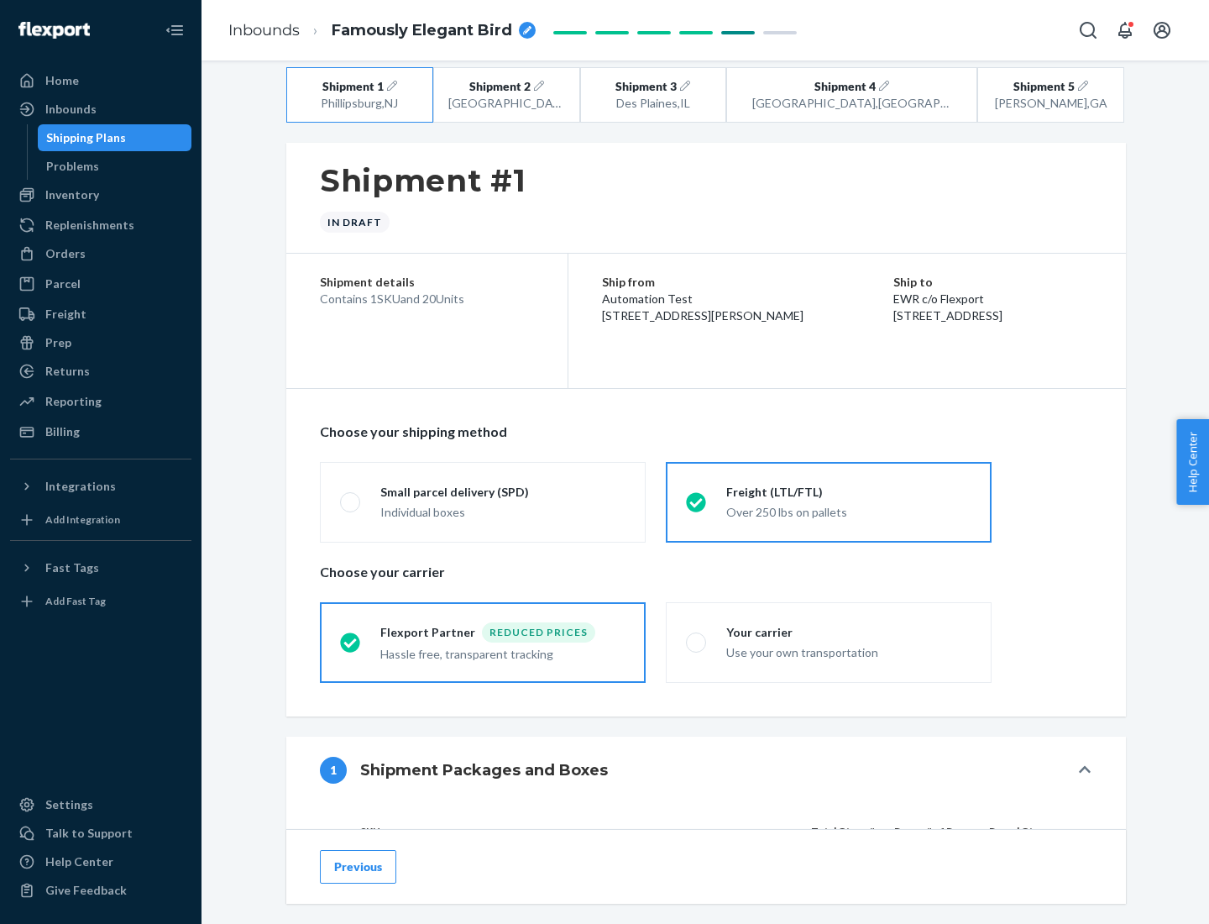
scroll to position [159, 0]
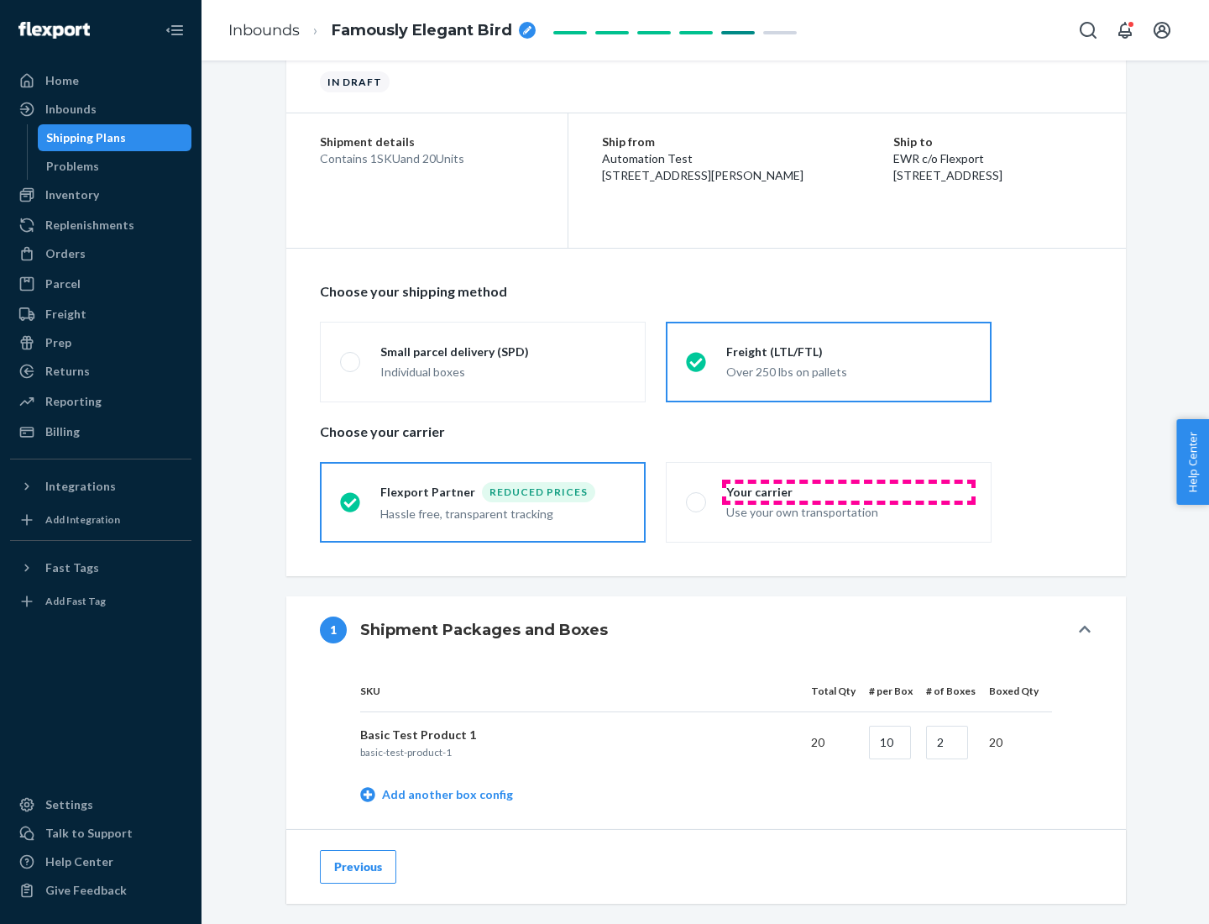
click at [849, 491] on div "Your carrier" at bounding box center [848, 492] width 245 height 17
click at [697, 496] on input "Your carrier Use your own transportation" at bounding box center [691, 501] width 11 height 11
radio input "true"
radio input "false"
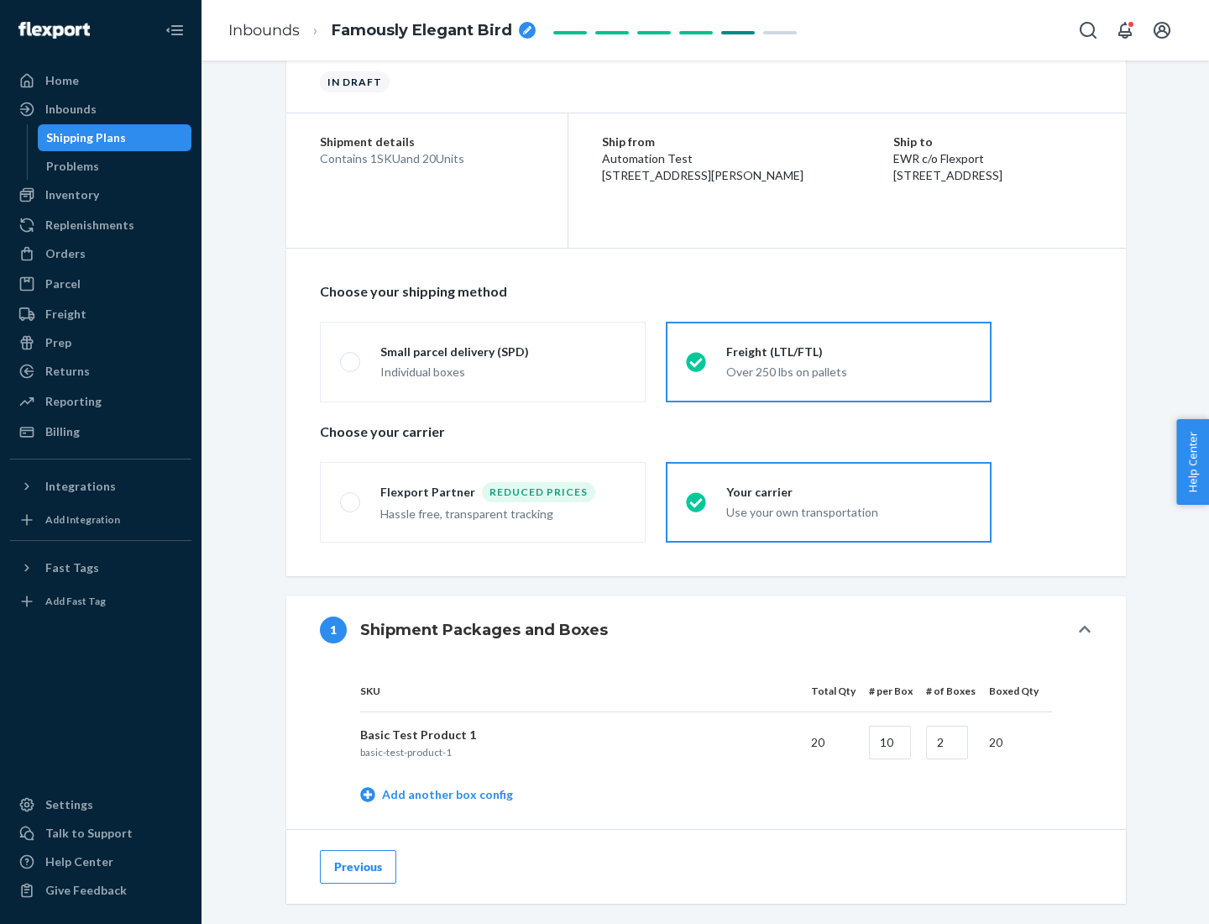
scroll to position [531, 0]
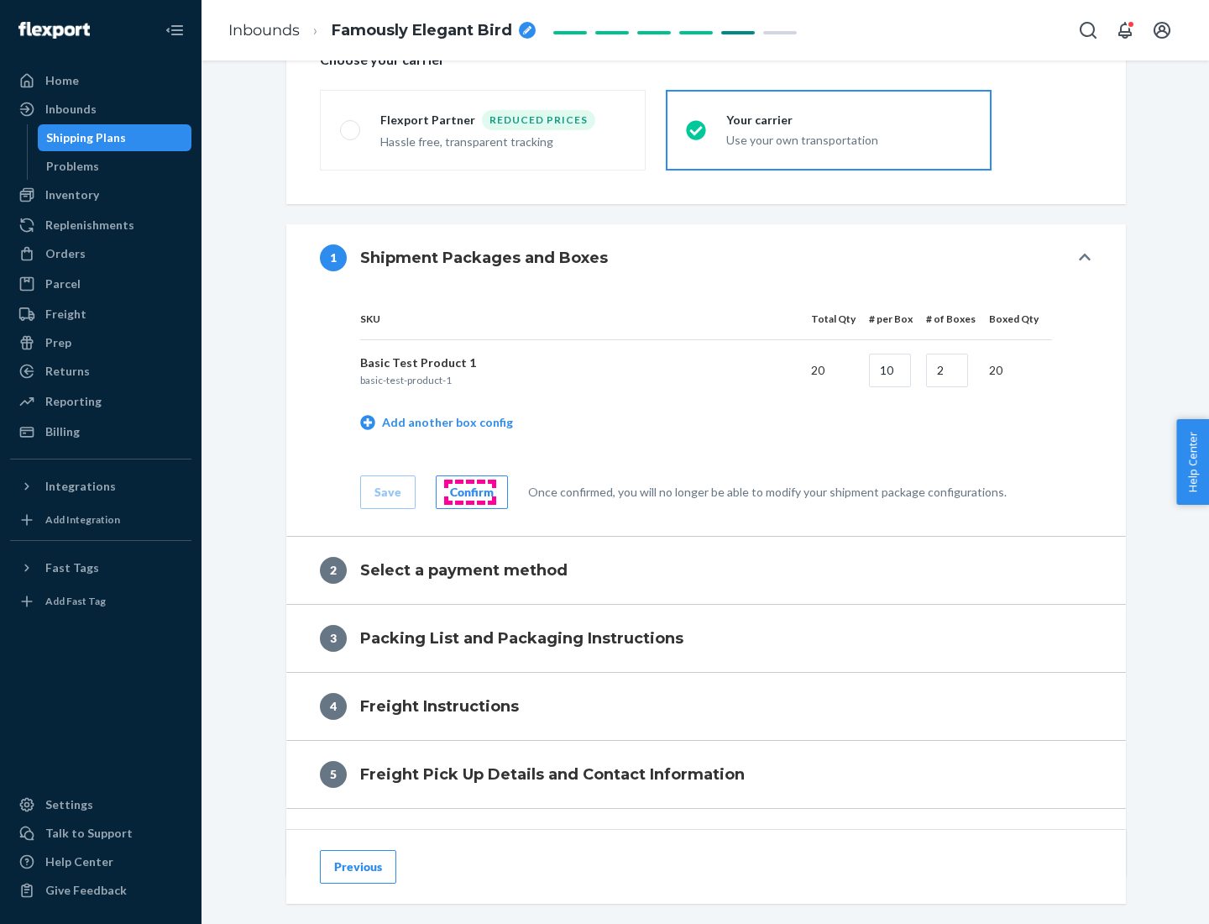
click at [469, 491] on div "Confirm" at bounding box center [472, 492] width 44 height 17
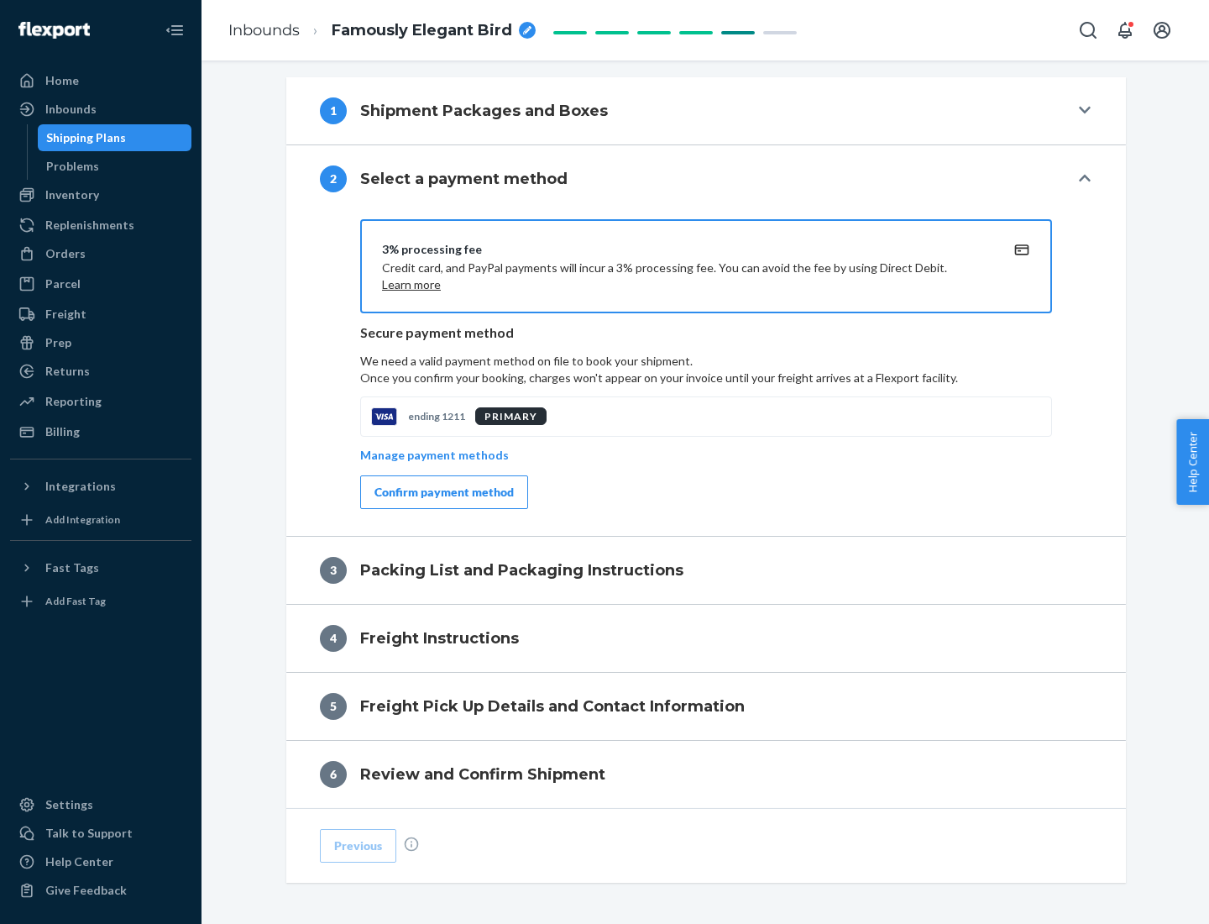
click at [442, 492] on div "Confirm payment method" at bounding box center [443, 492] width 139 height 17
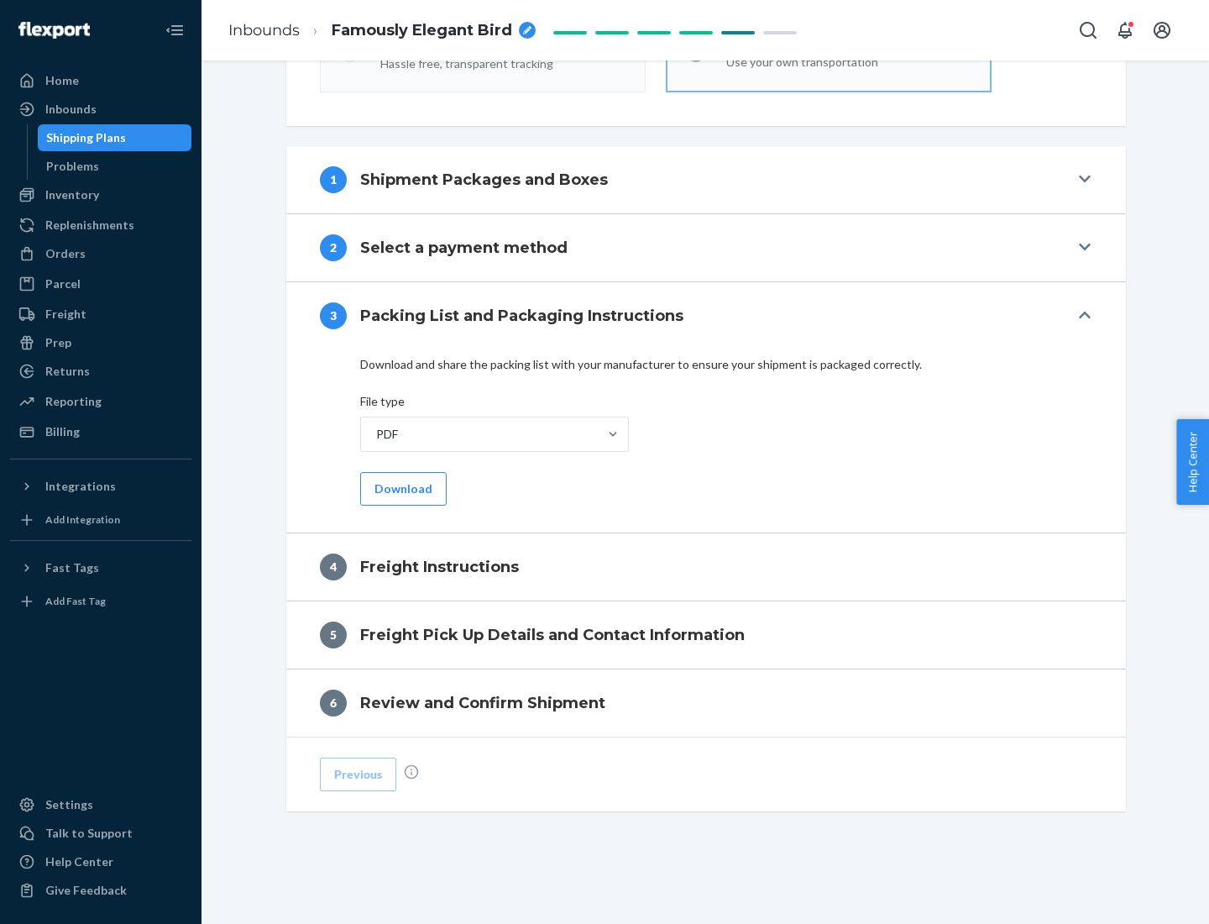
scroll to position [605, 0]
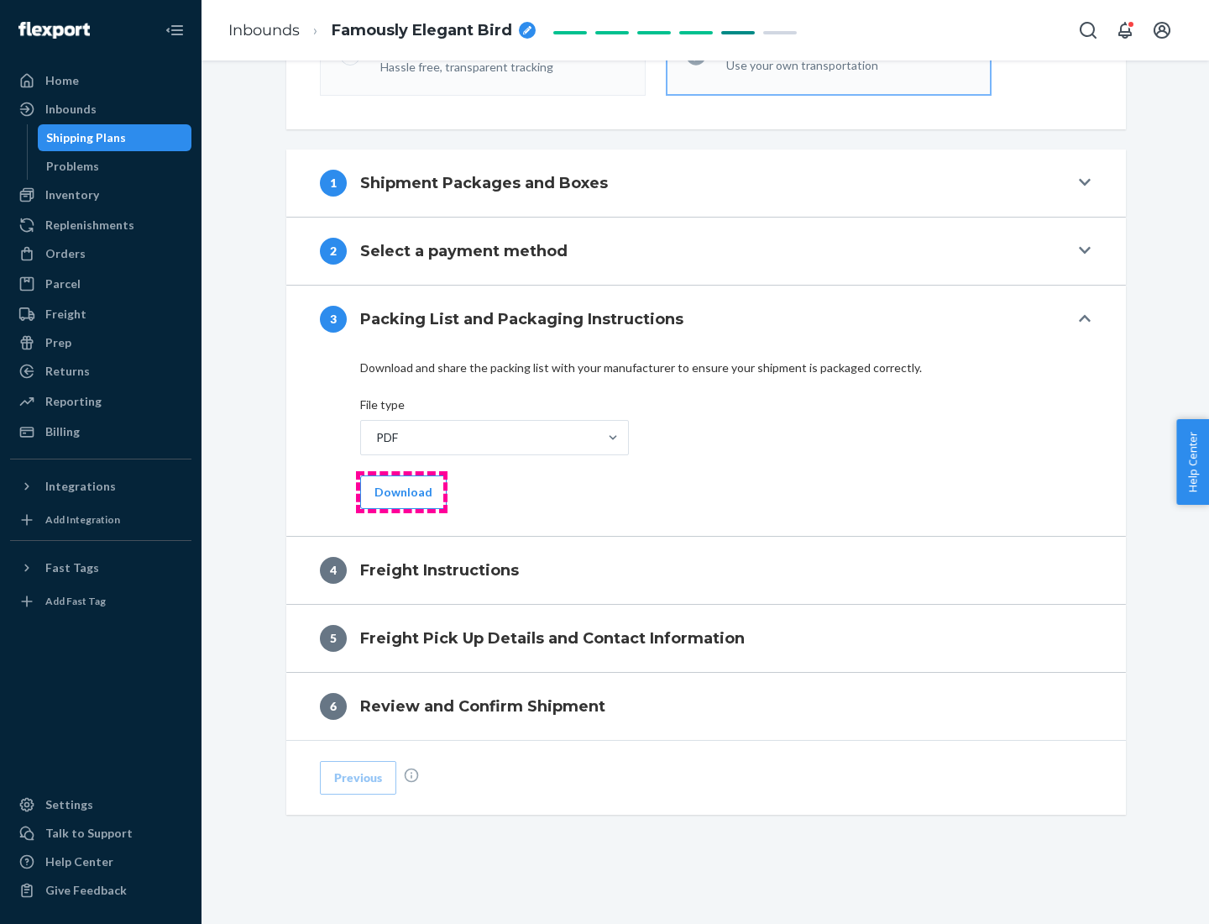
click at [401, 491] on button "Download" at bounding box center [403, 492] width 86 height 34
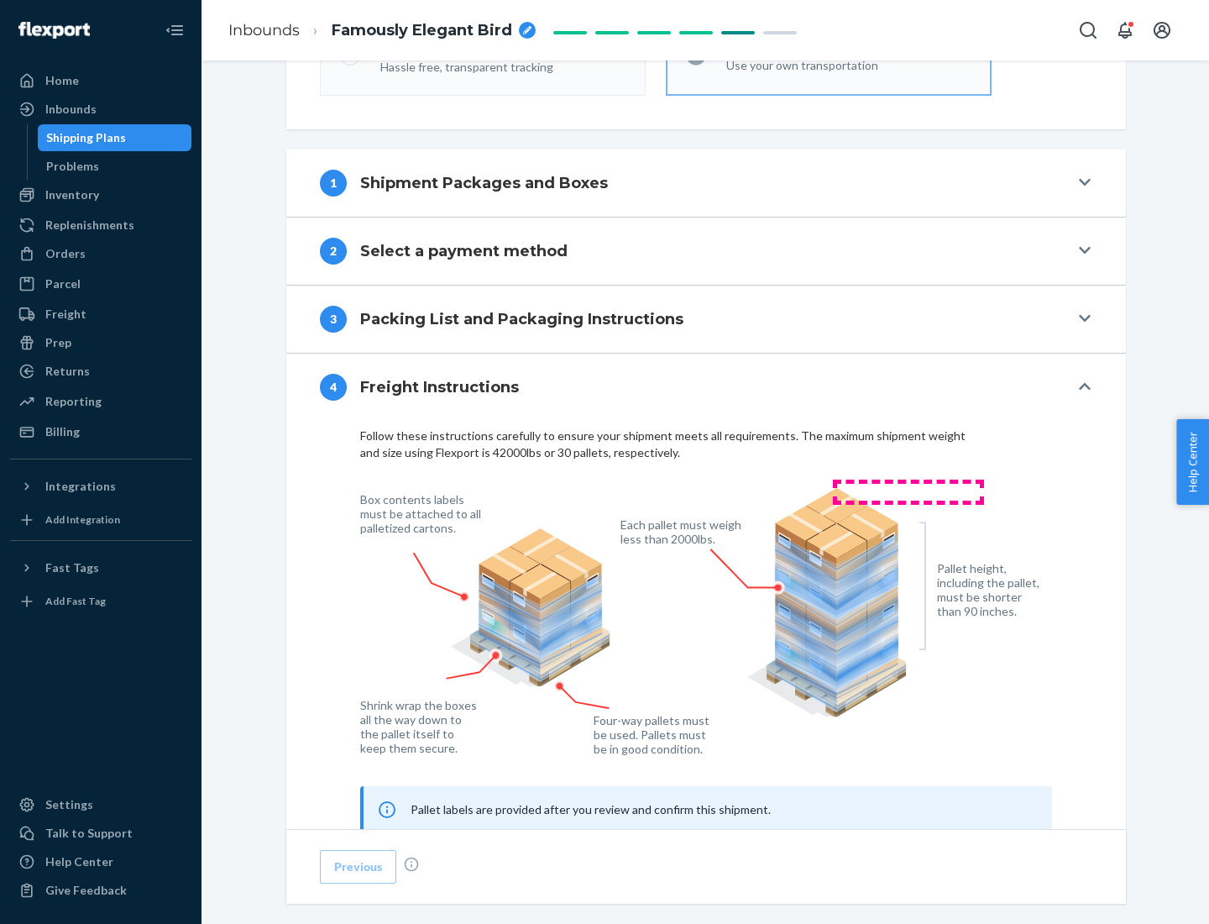
scroll to position [1015, 0]
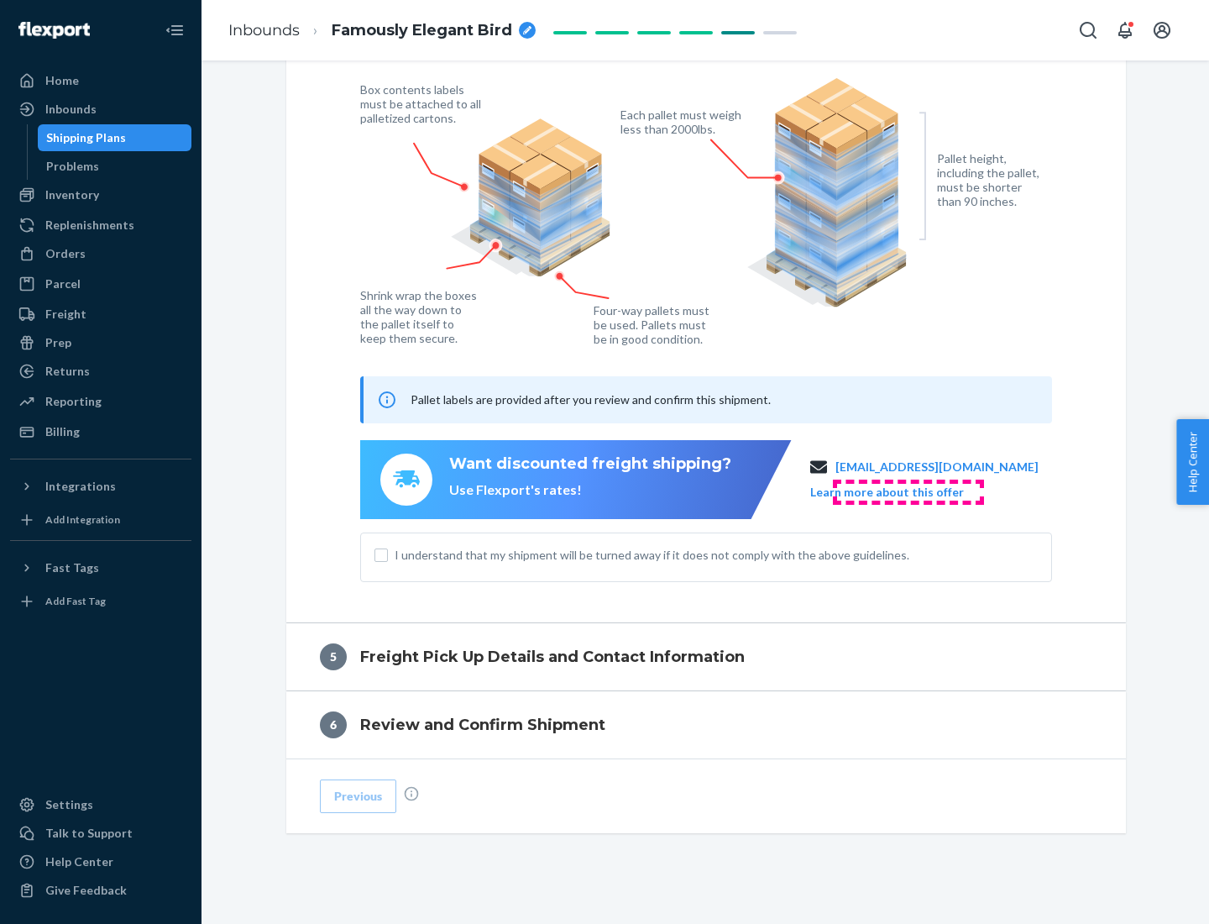
click at [908, 491] on button "Learn more about this offer" at bounding box center [887, 492] width 154 height 17
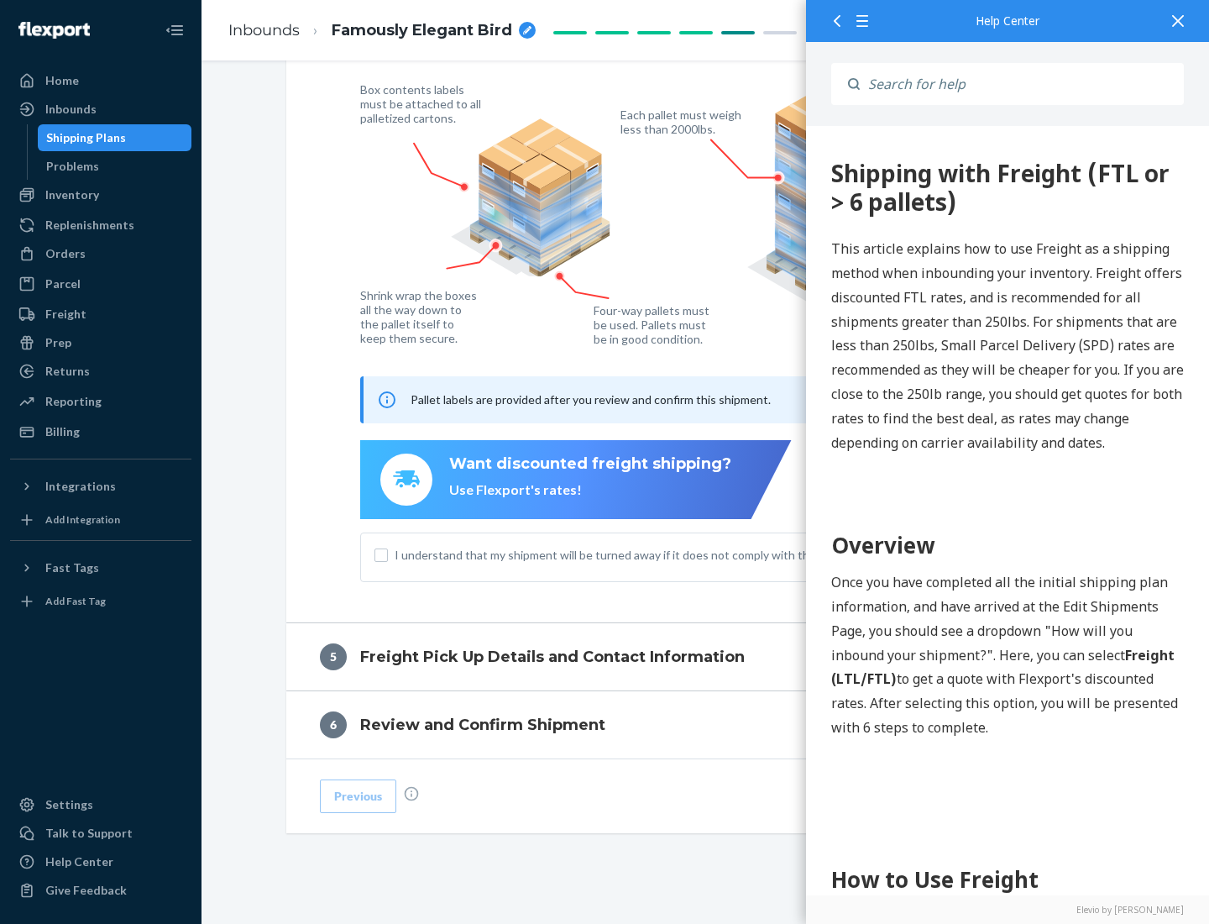
scroll to position [0, 0]
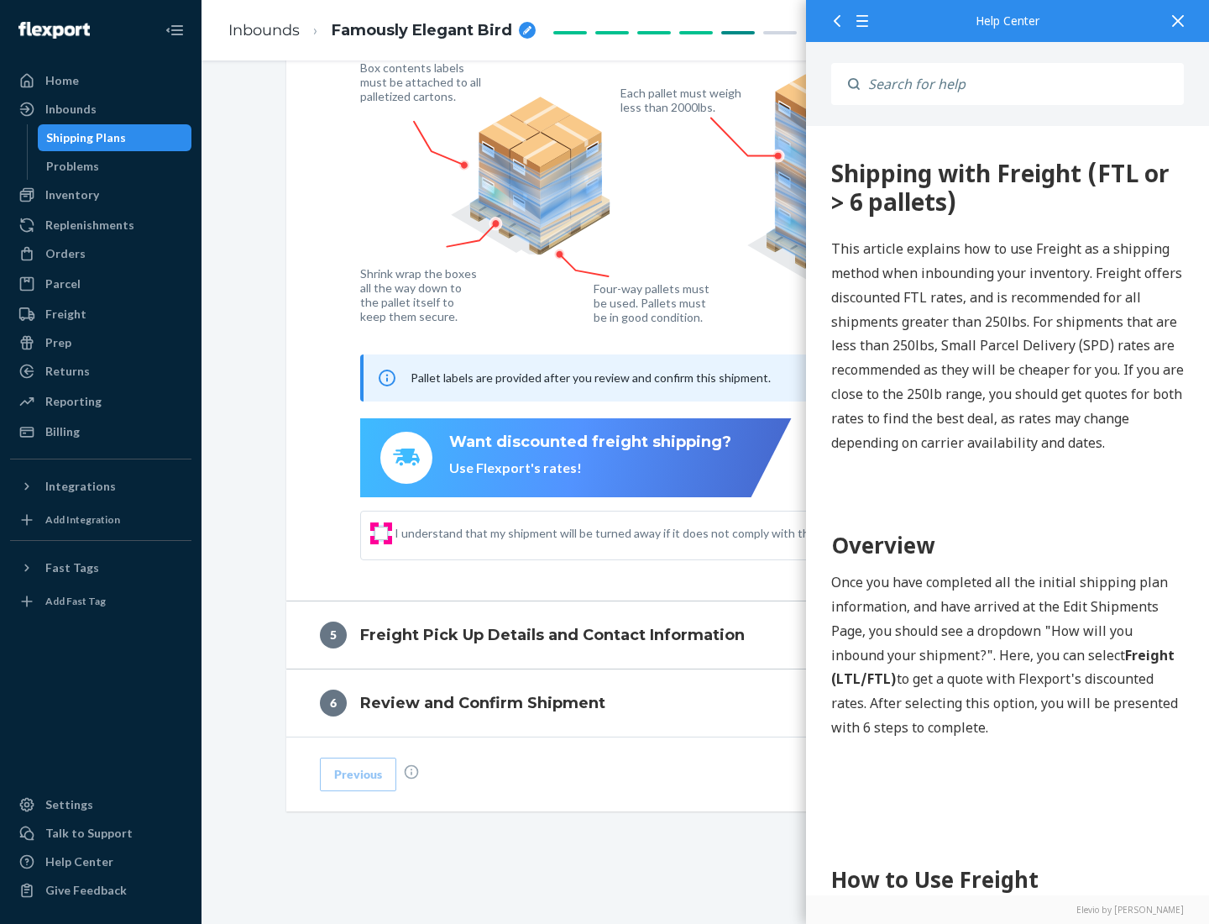
click at [381, 532] on input "I understand that my shipment will be turned away if it does not comply with th…" at bounding box center [380, 532] width 13 height 13
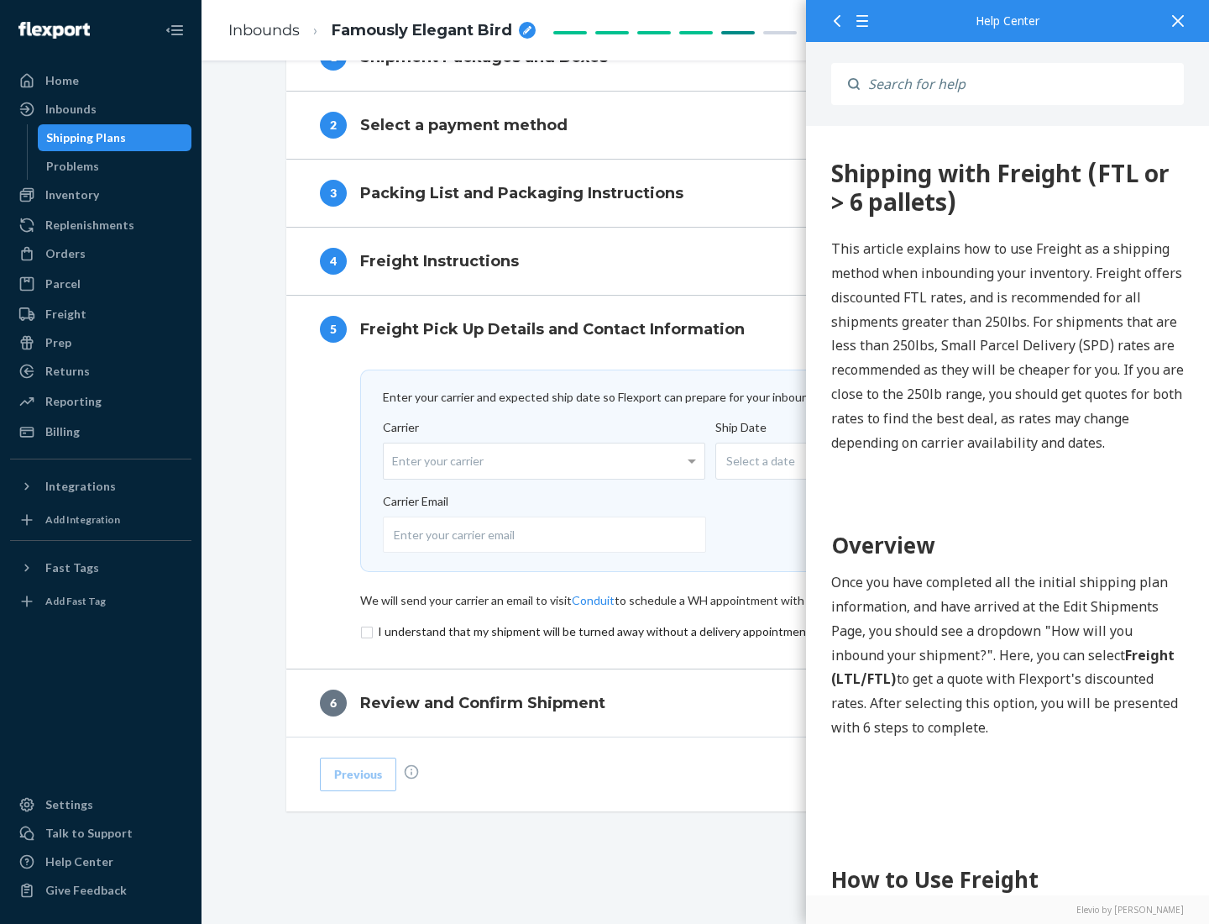
scroll to position [731, 0]
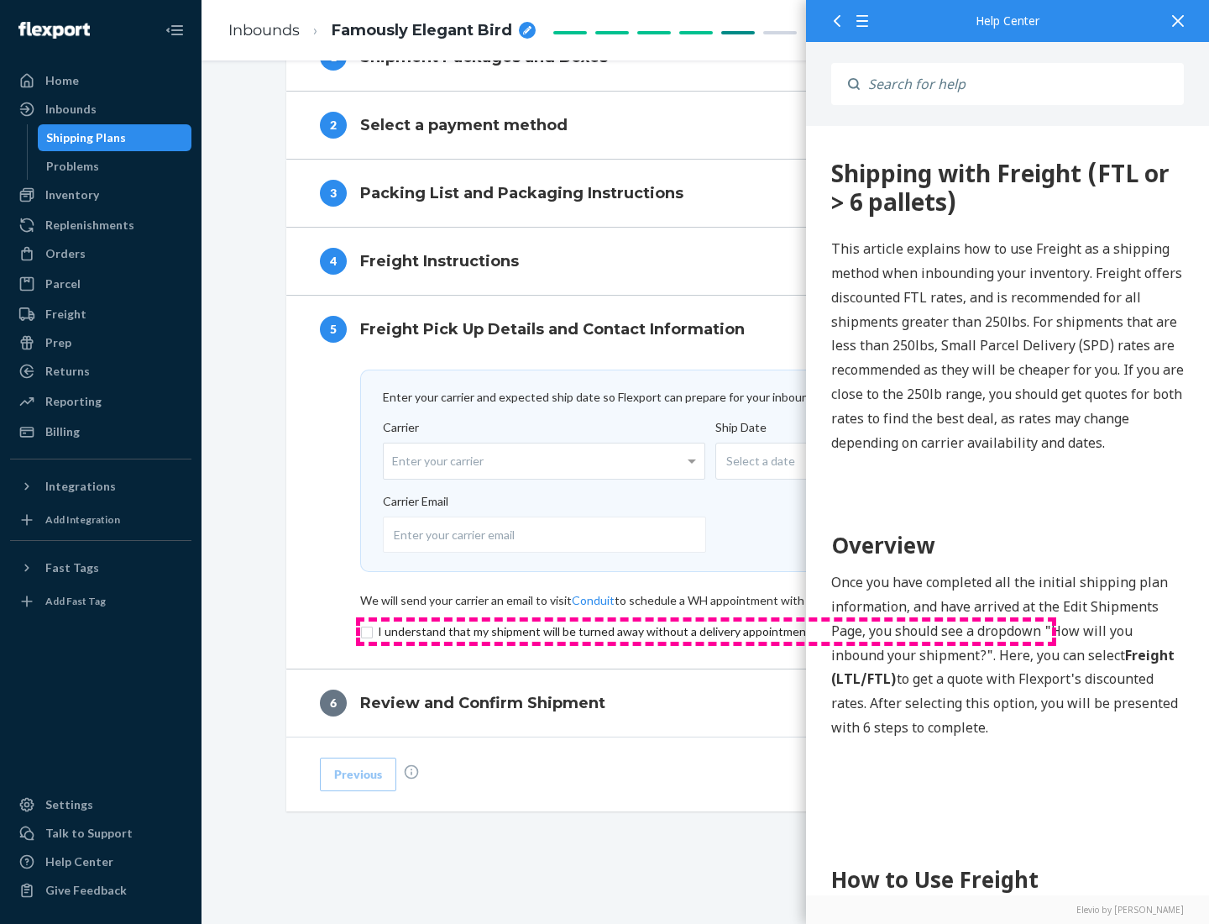
click at [706, 631] on input "checkbox" at bounding box center [706, 631] width 692 height 20
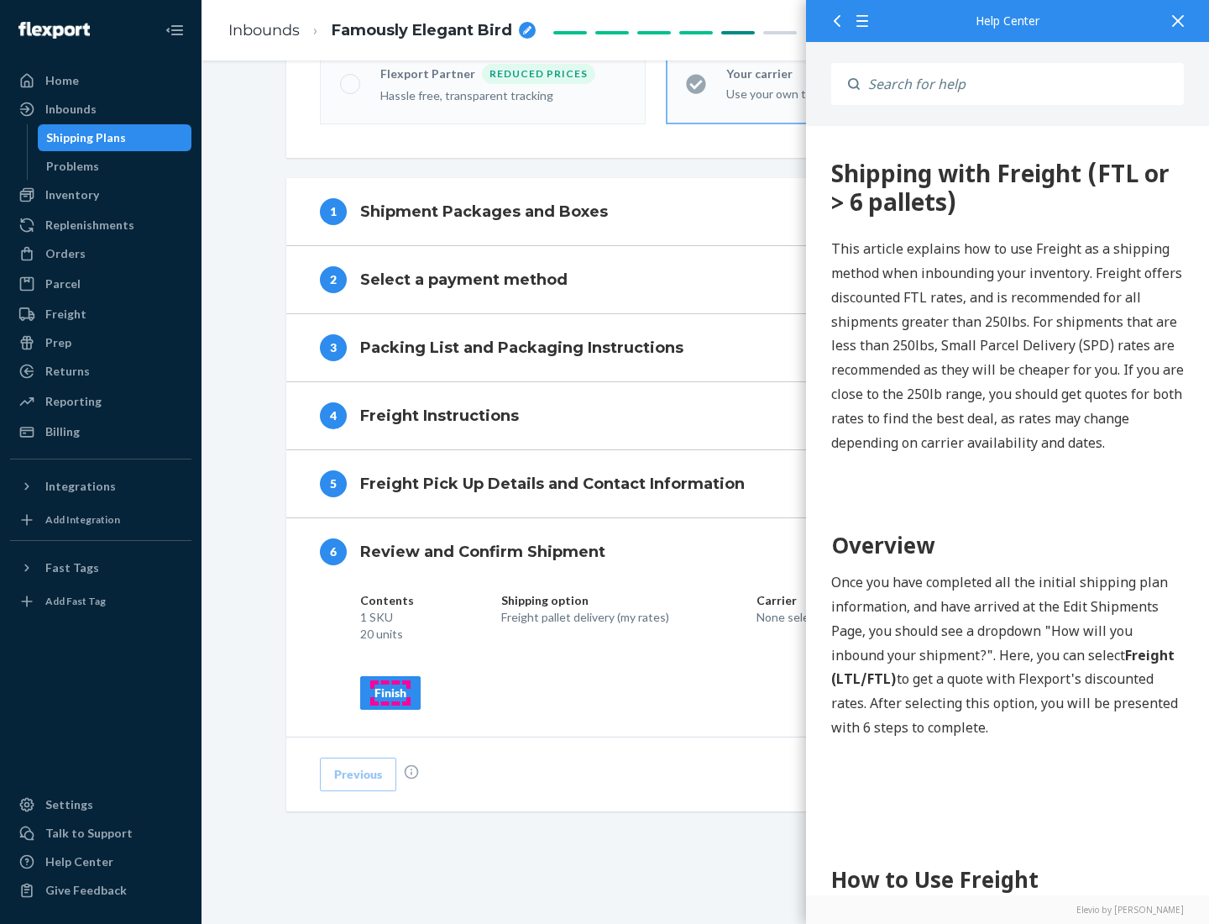
click at [390, 692] on div "Finish" at bounding box center [390, 692] width 32 height 17
